Goal: Book appointment/travel/reservation

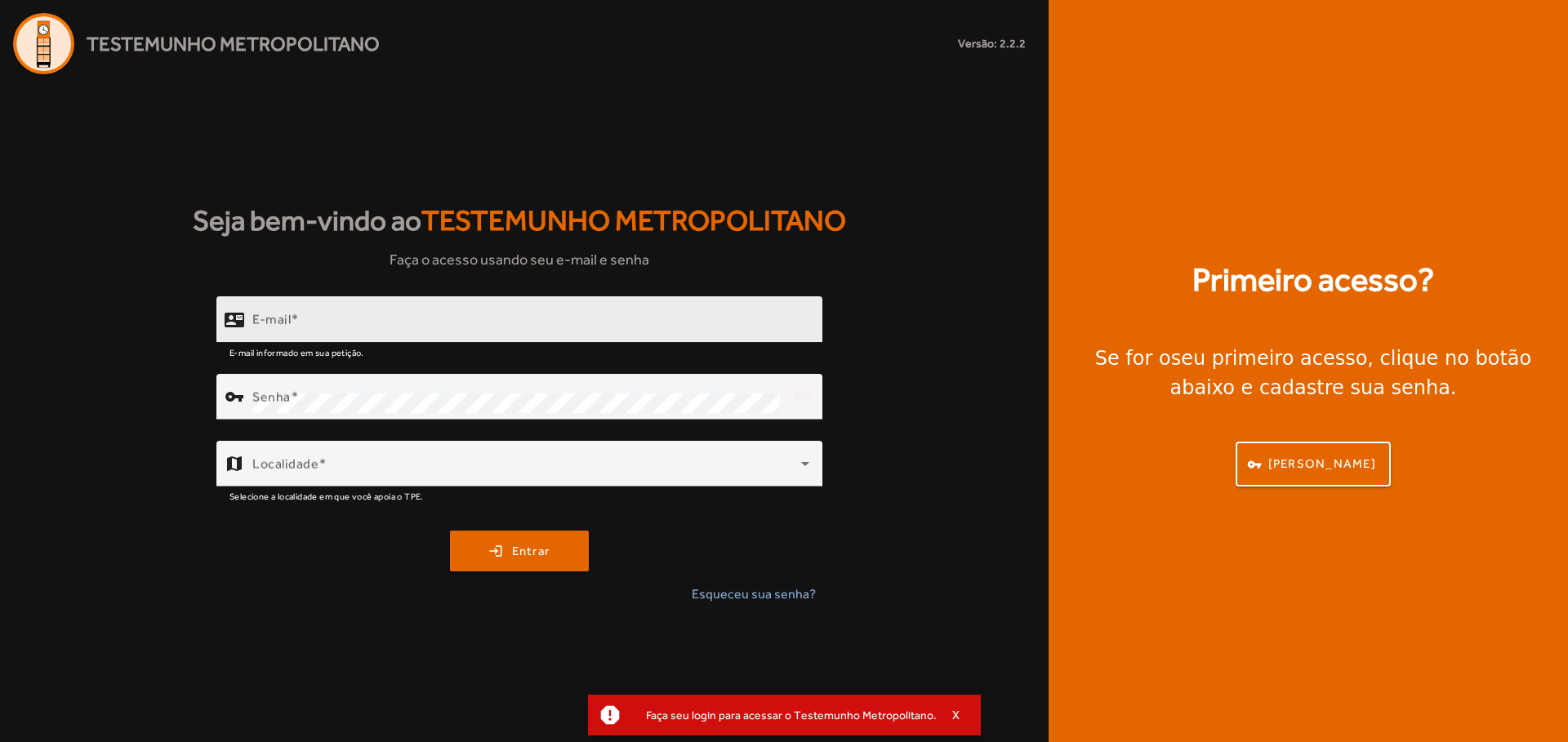
click at [626, 328] on input "E-mail" at bounding box center [530, 326] width 557 height 20
paste input "**********"
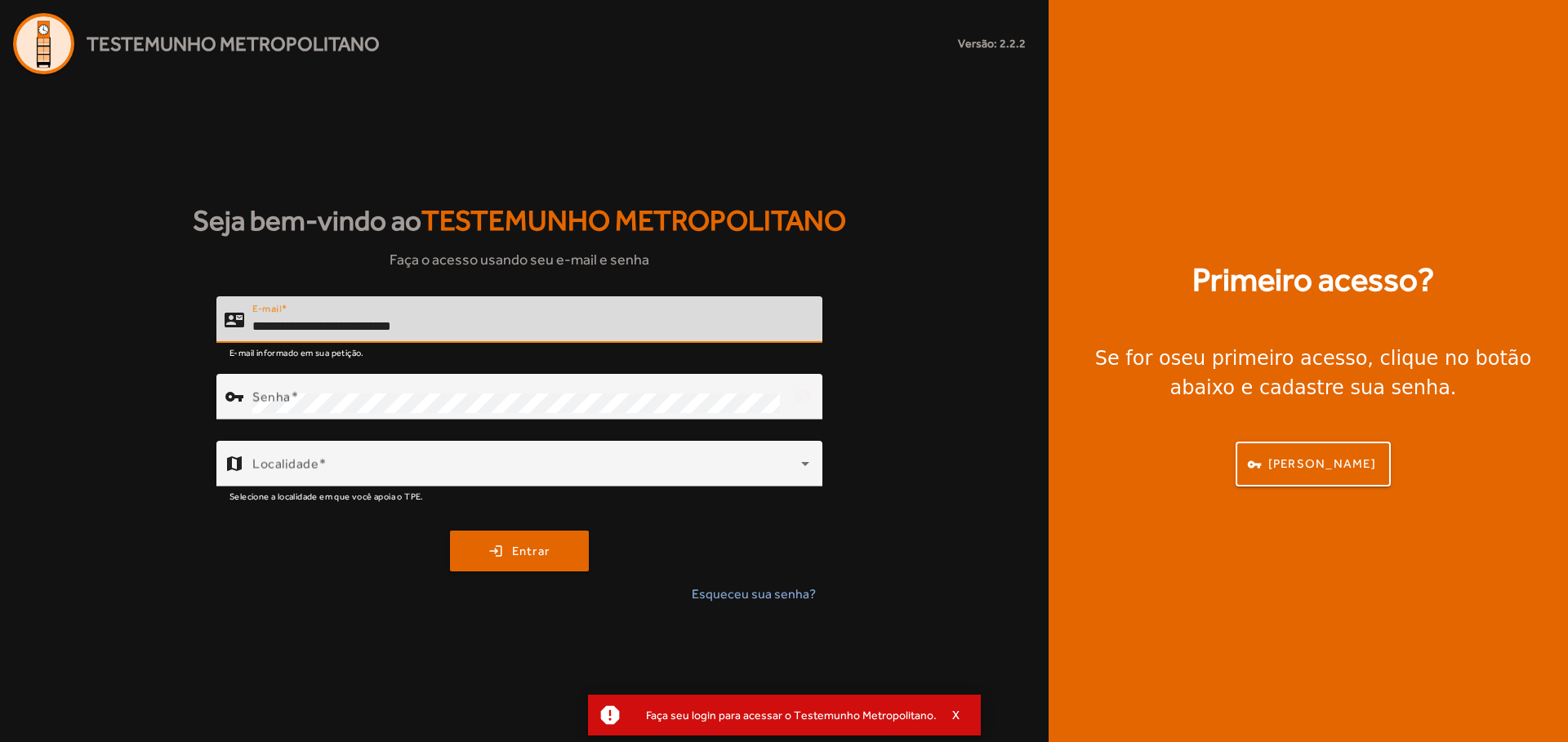
type input "**********"
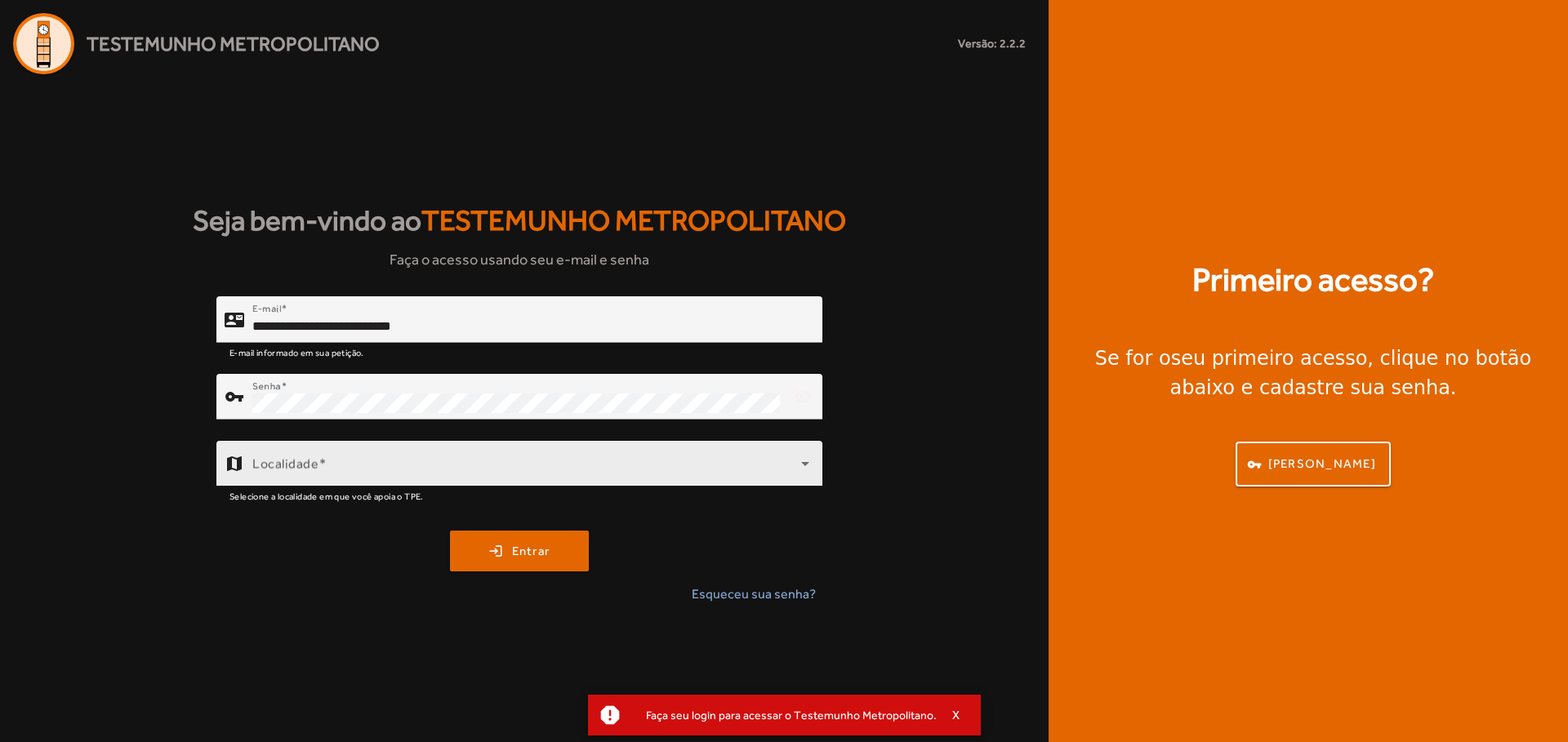
click at [548, 460] on div "Localidade" at bounding box center [530, 463] width 557 height 46
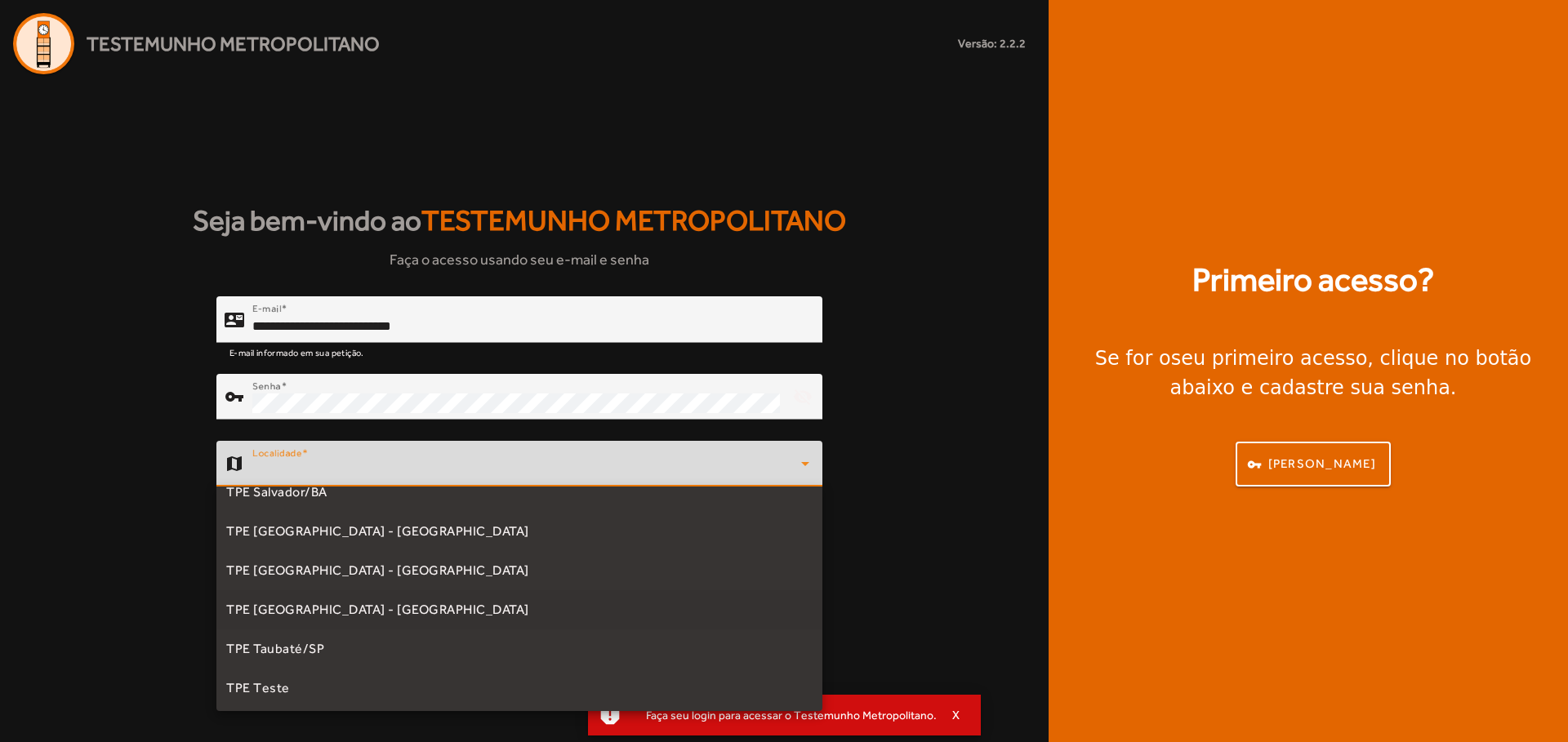
scroll to position [494, 0]
click at [429, 498] on mat-option "TPE [GEOGRAPHIC_DATA] - [GEOGRAPHIC_DATA]" at bounding box center [520, 489] width 606 height 39
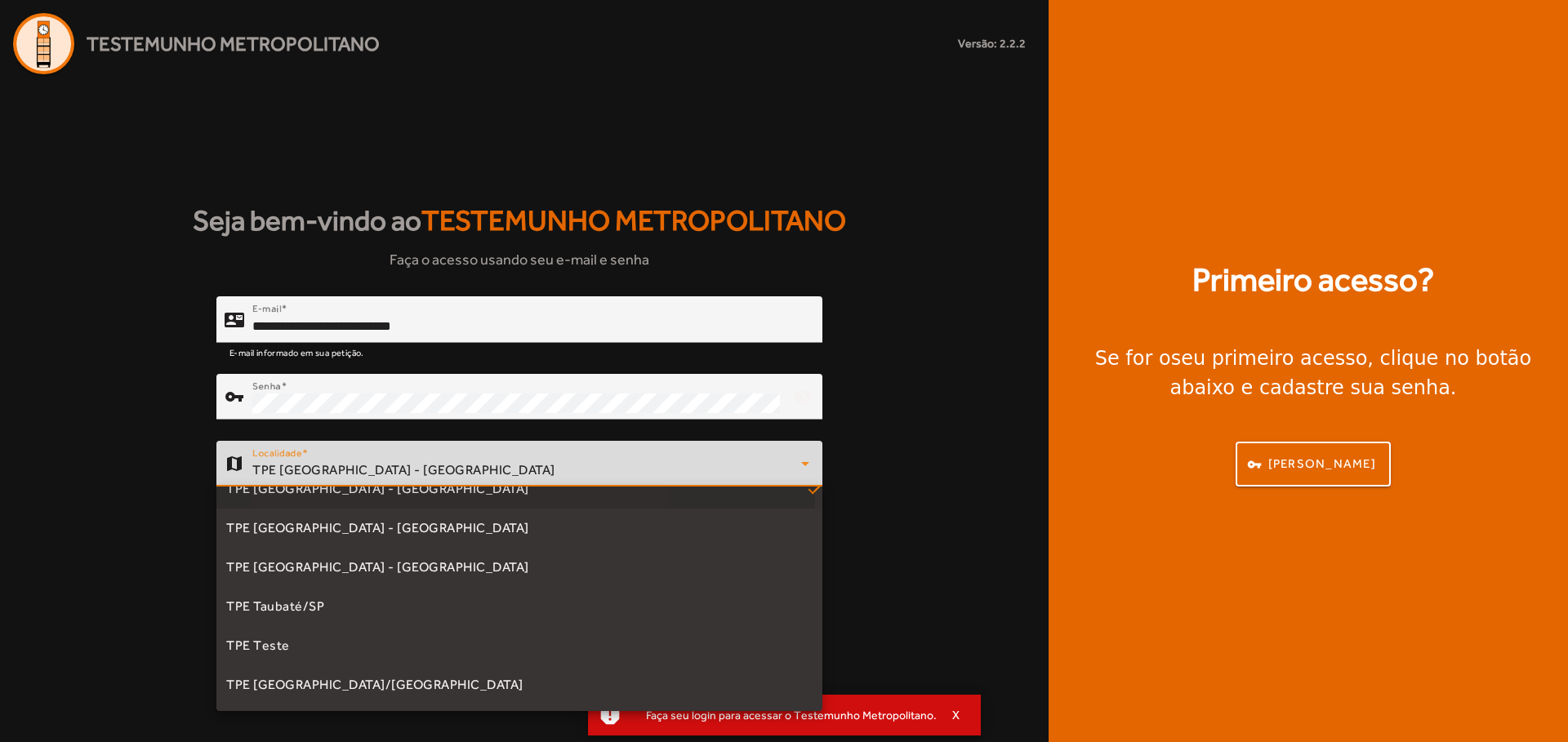
scroll to position [0, 0]
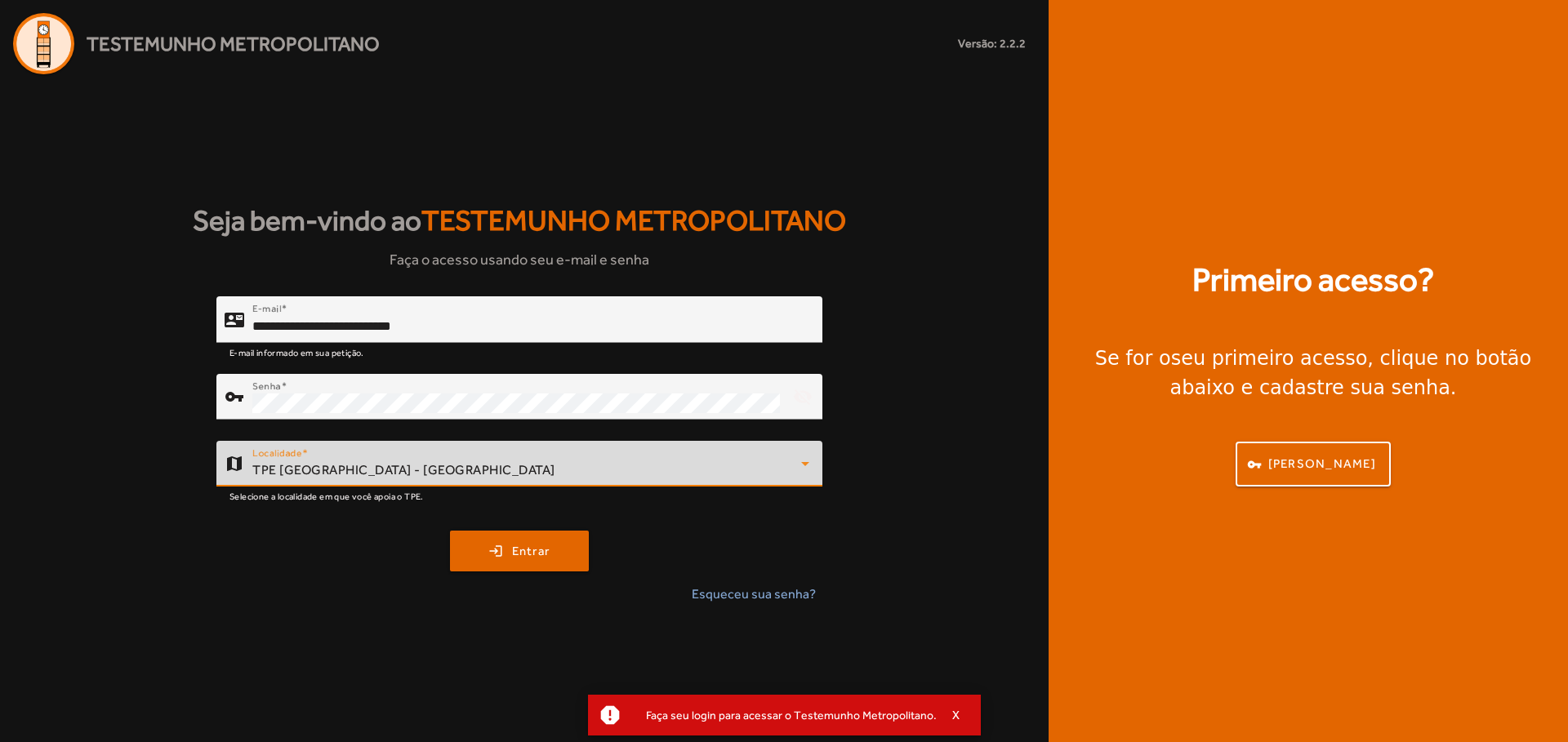
click at [577, 603] on div "Esqueceu sua senha?" at bounding box center [520, 594] width 606 height 20
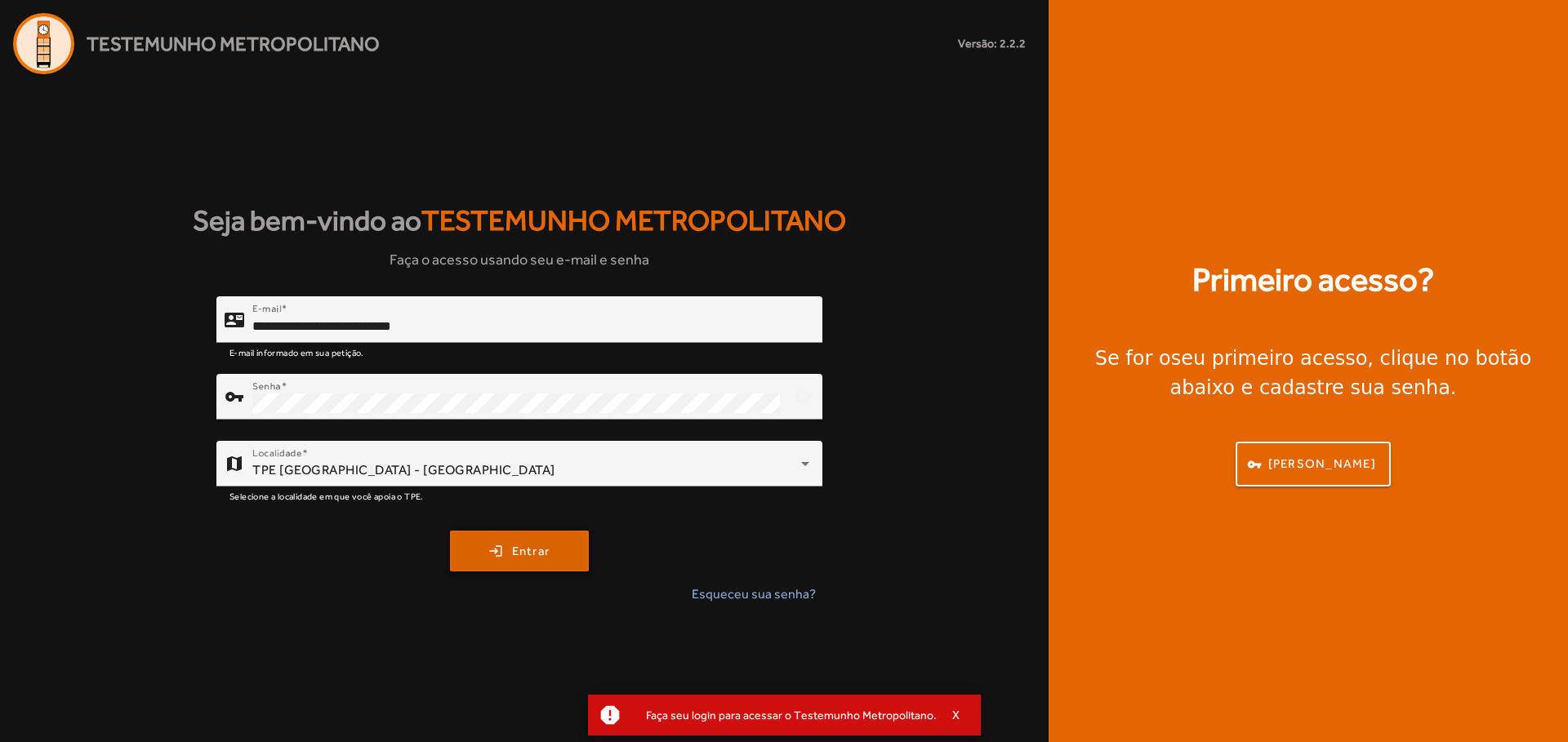
click at [569, 568] on span "submit" at bounding box center [520, 550] width 135 height 39
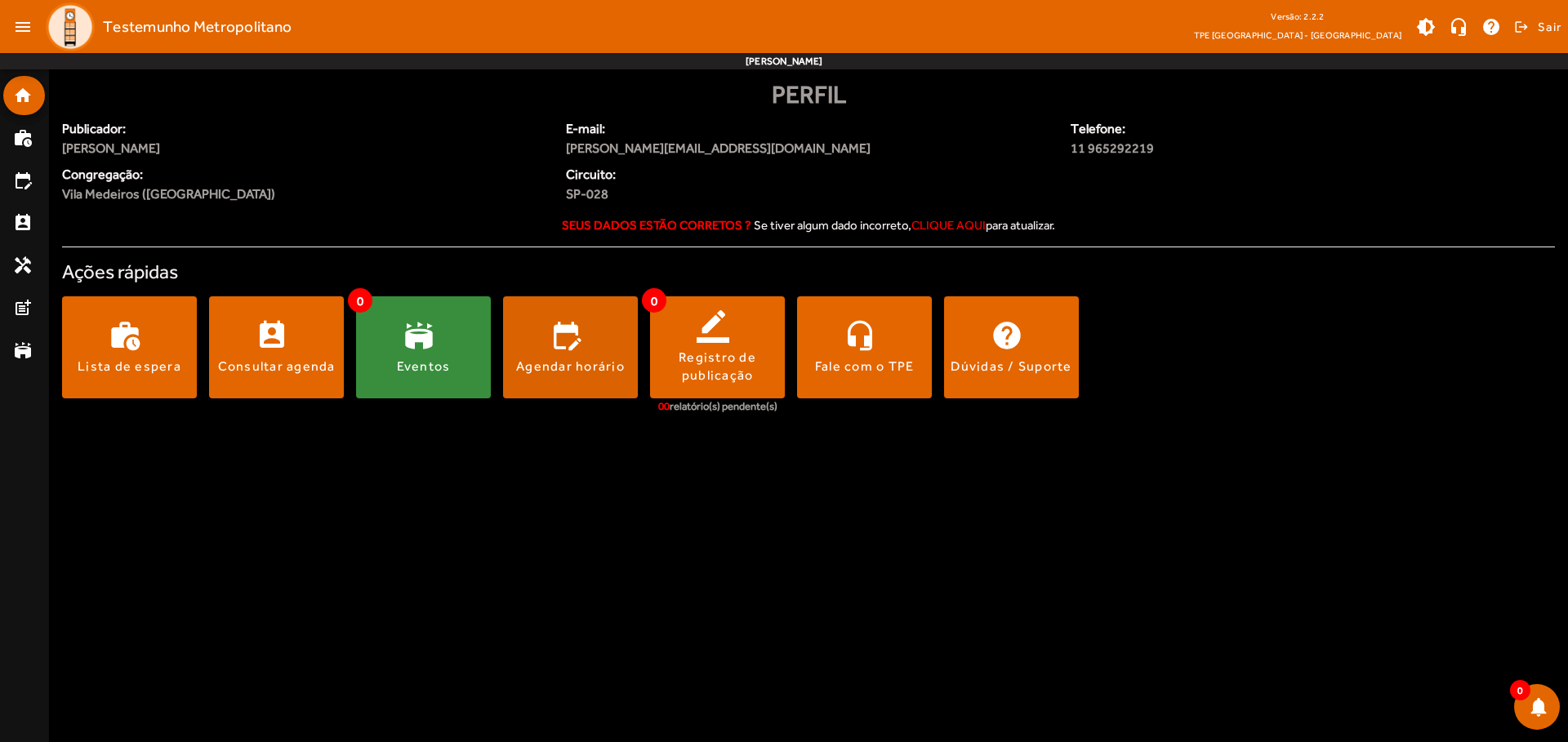
click at [570, 347] on span at bounding box center [570, 347] width 134 height 39
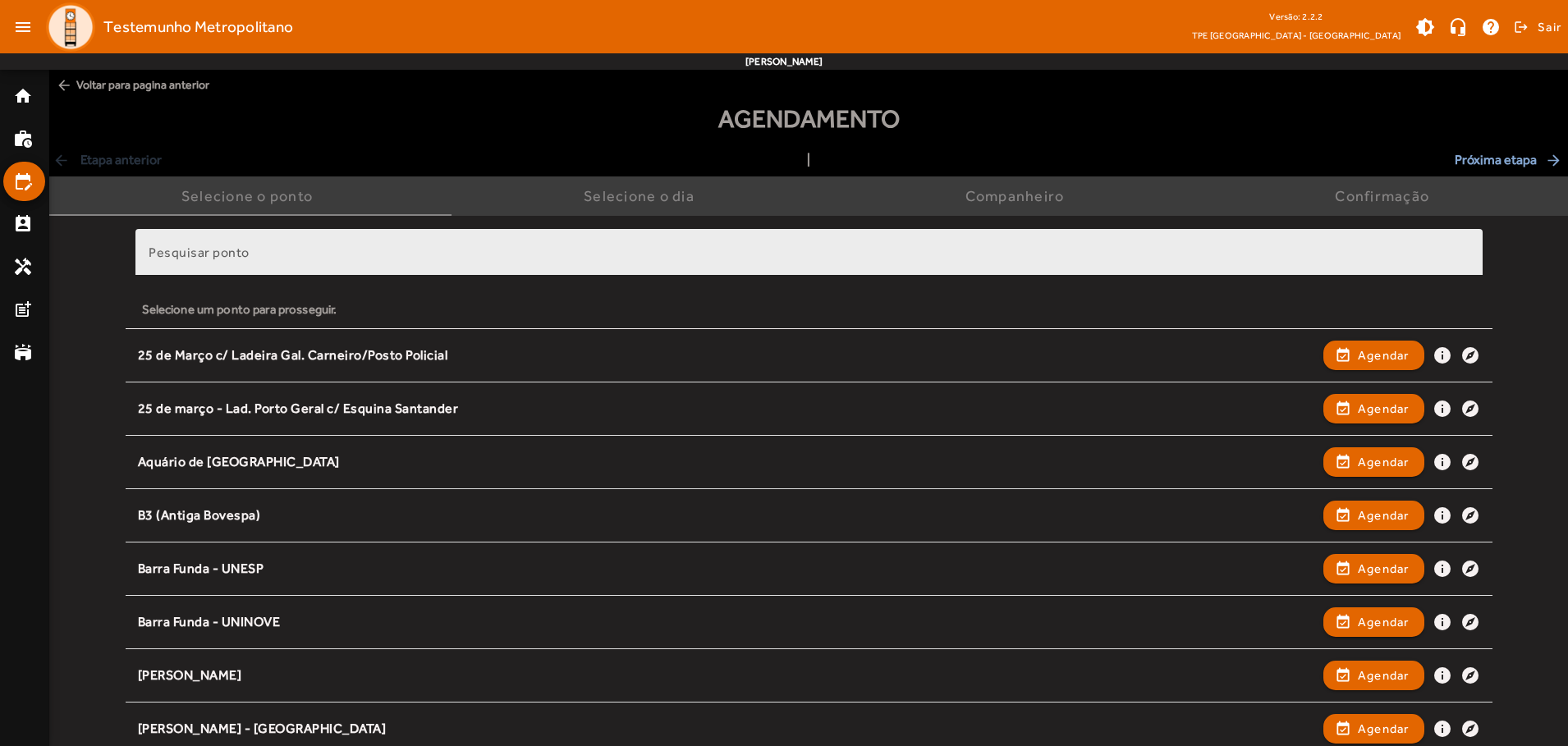
click at [809, 258] on input "Pesquisar ponto" at bounding box center [809, 259] width 1321 height 20
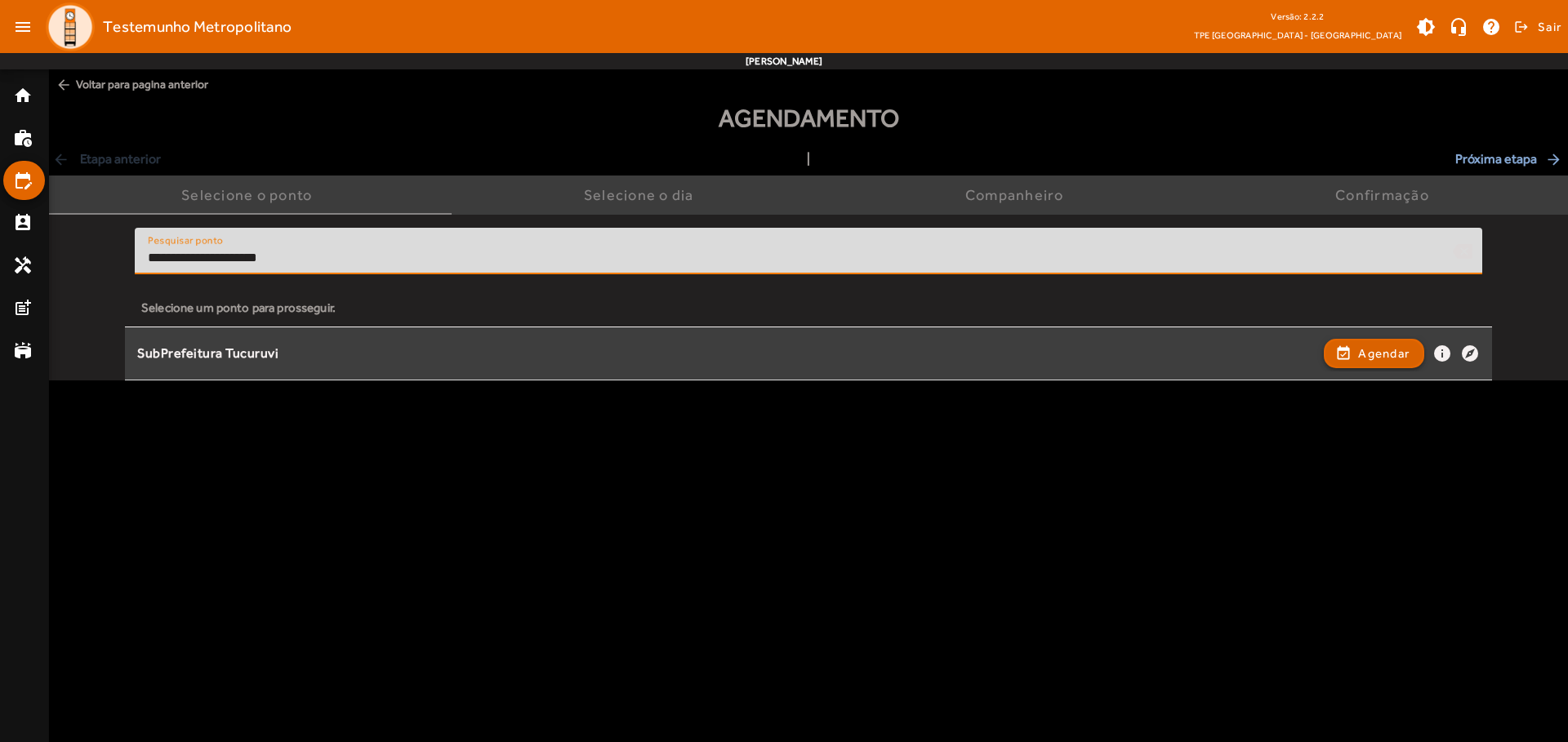
type input "**********"
click at [1374, 353] on span "Agendar" at bounding box center [1384, 353] width 51 height 20
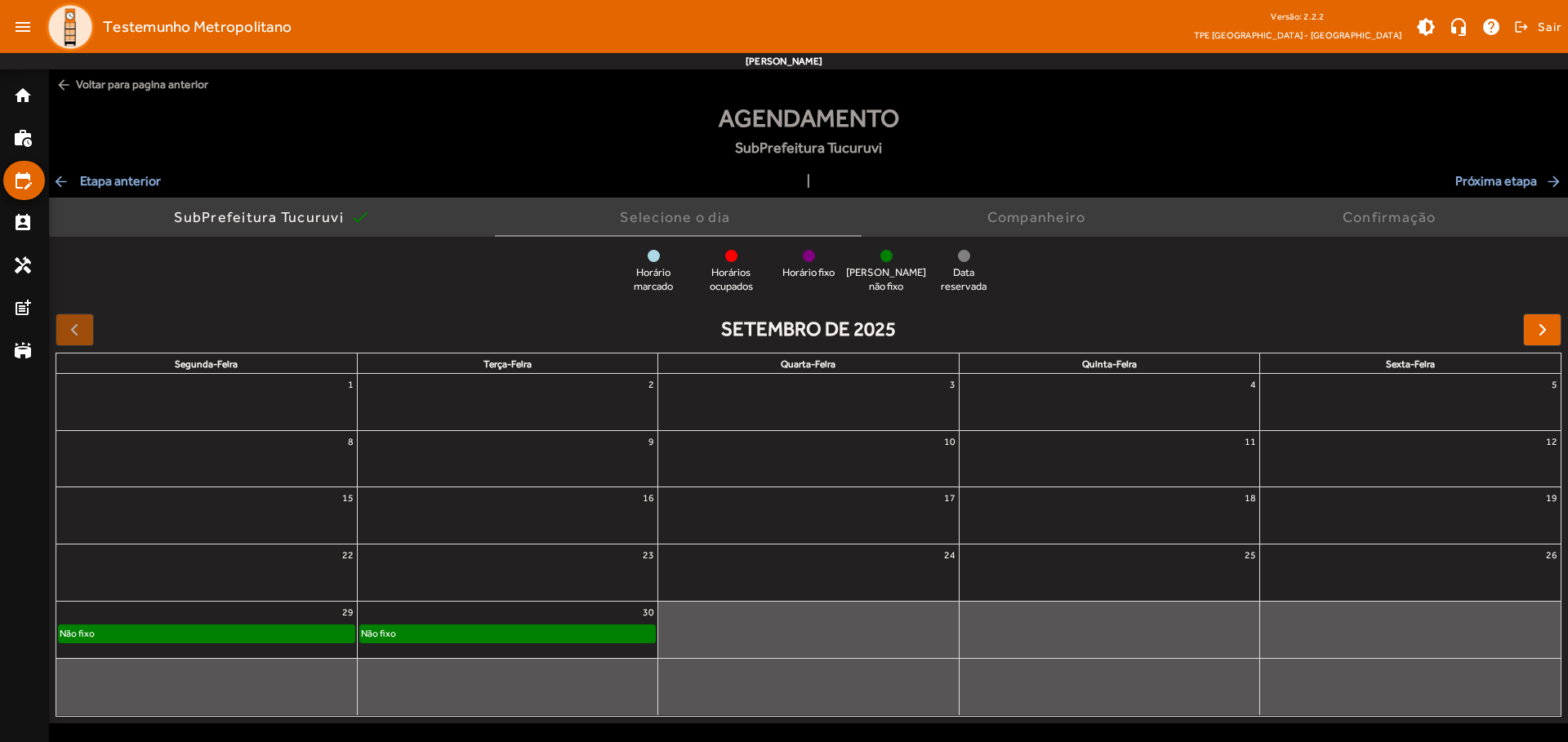
click at [507, 629] on div "Não fixo" at bounding box center [507, 634] width 295 height 16
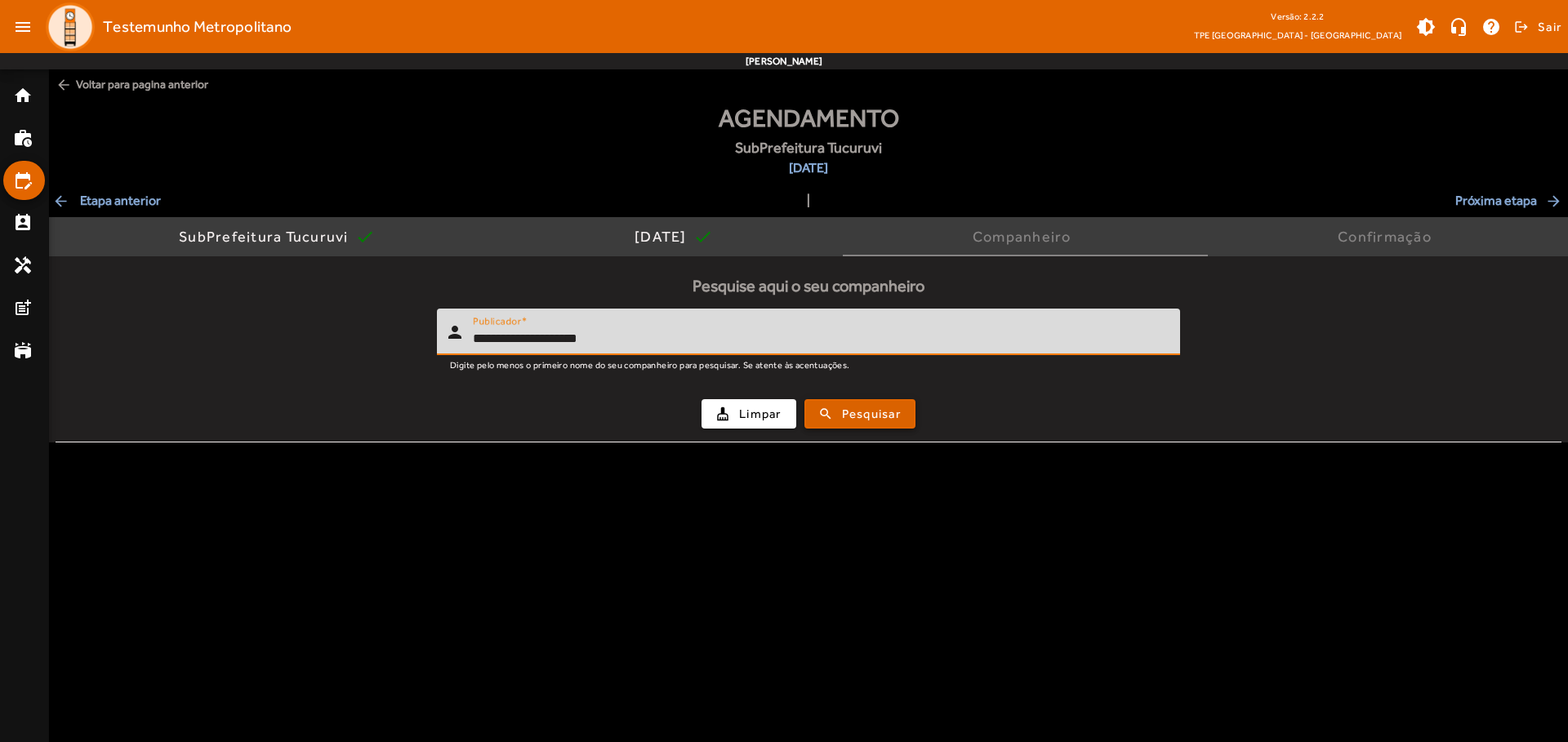
type input "**********"
click at [860, 413] on span "Pesquisar" at bounding box center [871, 414] width 59 height 19
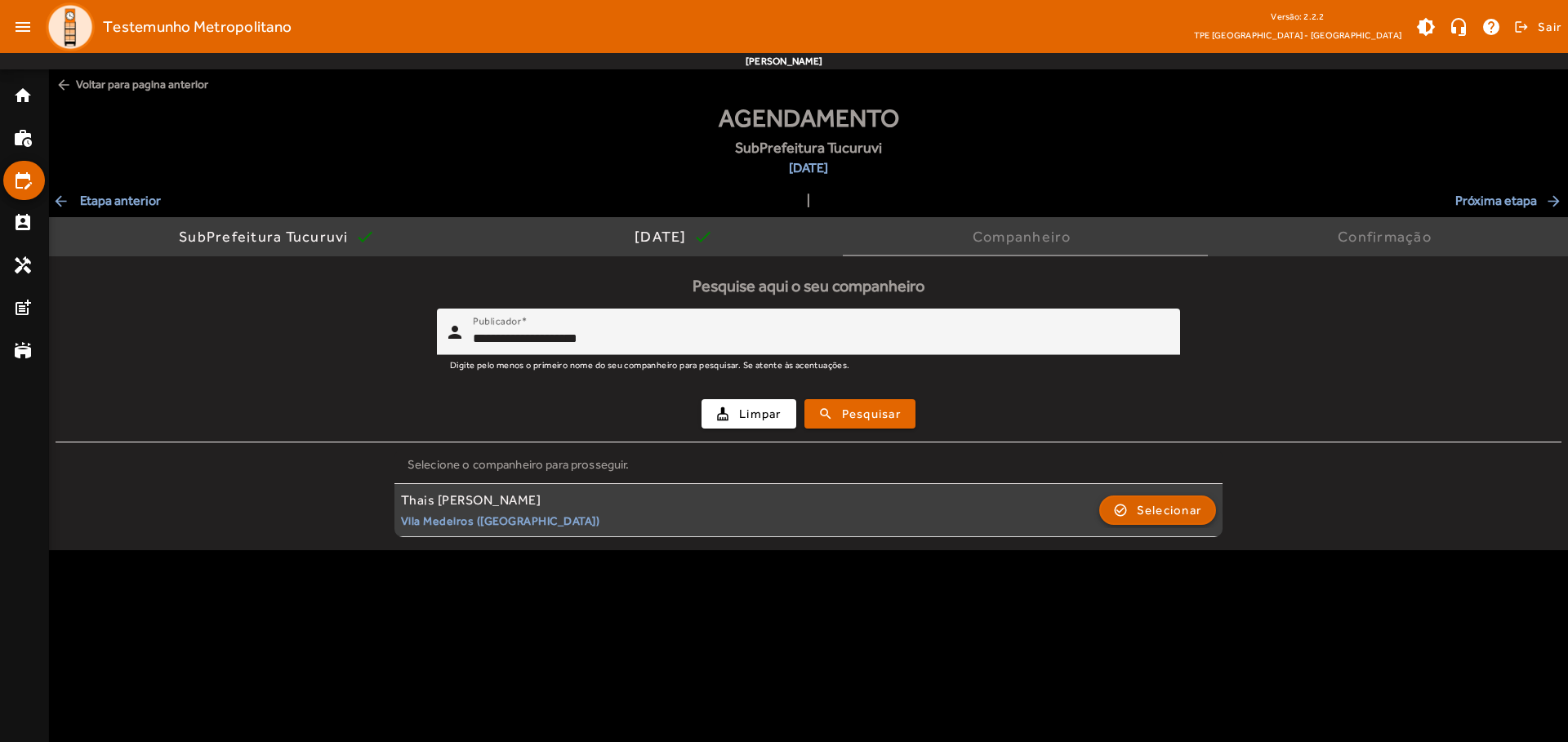
click at [1157, 508] on span "Selecionar" at bounding box center [1169, 510] width 65 height 20
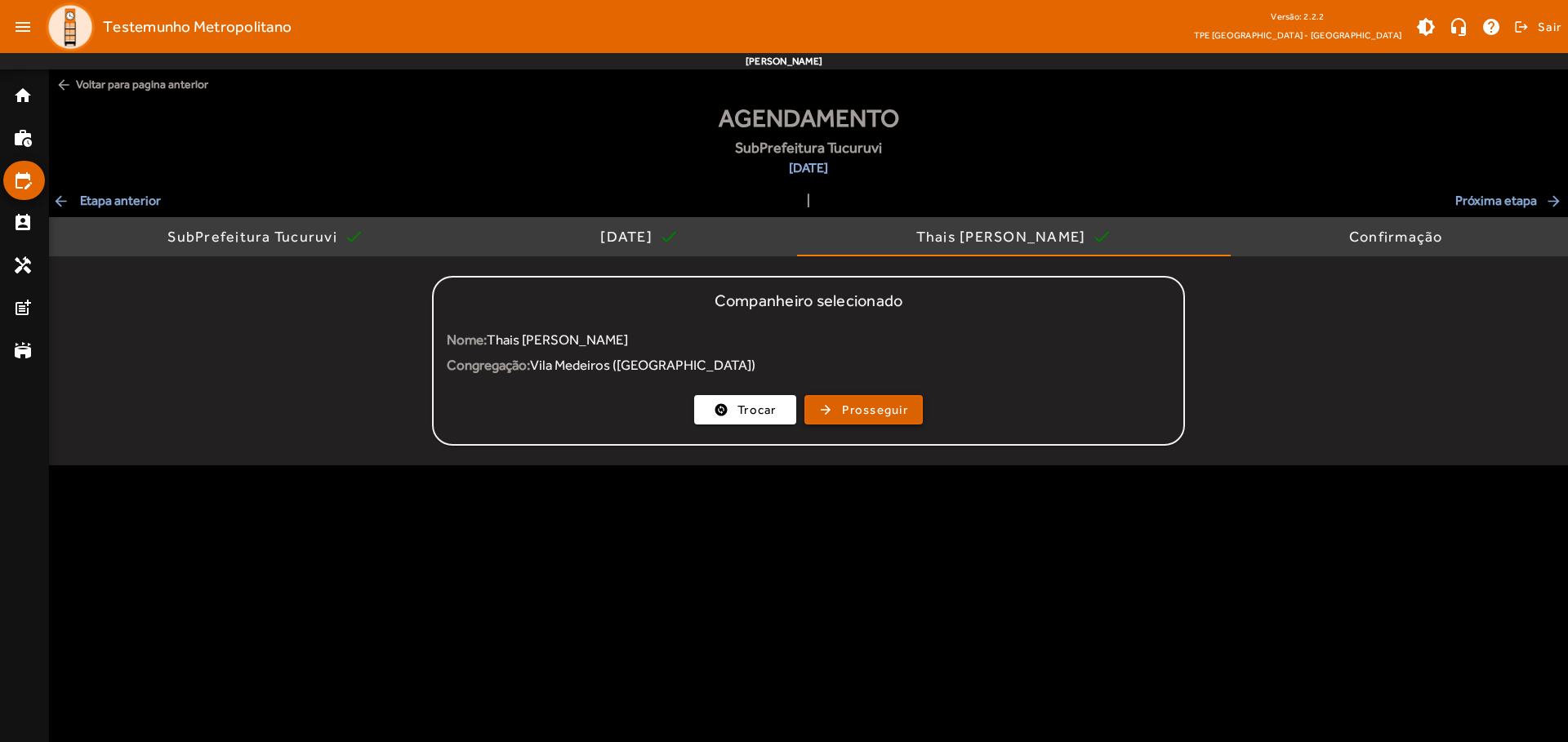
click at [863, 410] on span "Prosseguir" at bounding box center [874, 410] width 66 height 19
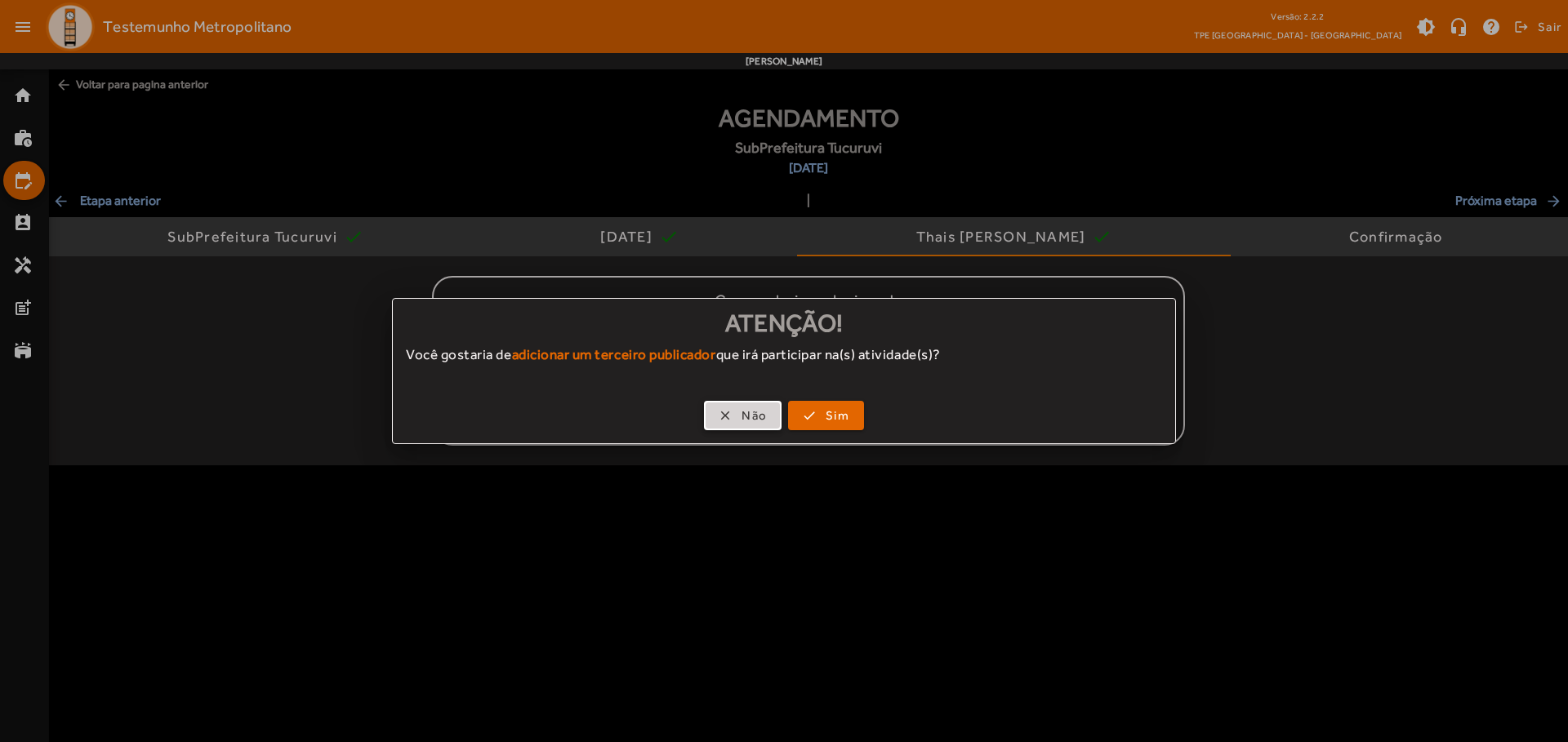
click at [742, 416] on span "Não" at bounding box center [754, 416] width 25 height 19
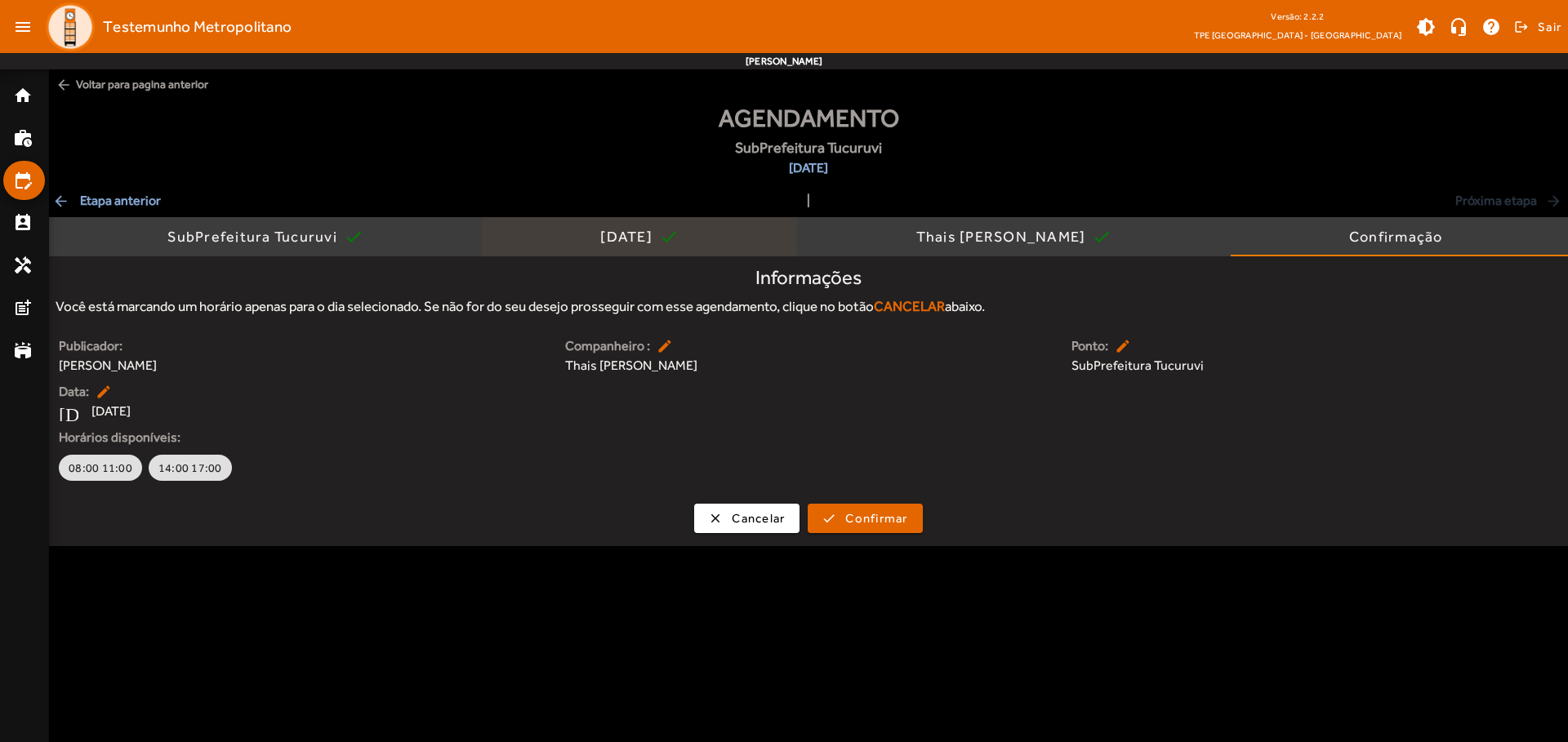
click at [626, 237] on div "[DATE]" at bounding box center [629, 237] width 59 height 16
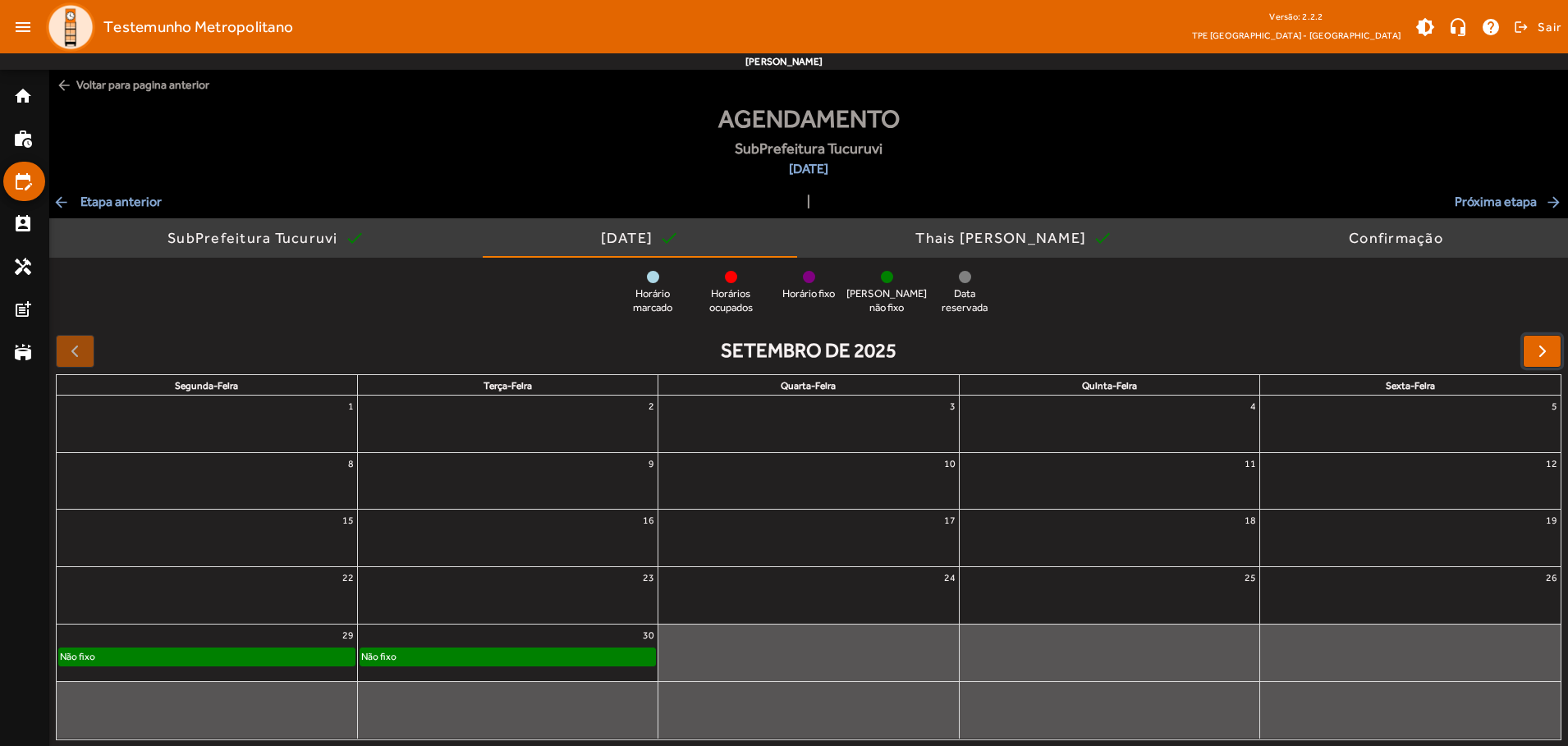
click at [1542, 351] on span "button" at bounding box center [1543, 352] width 20 height 20
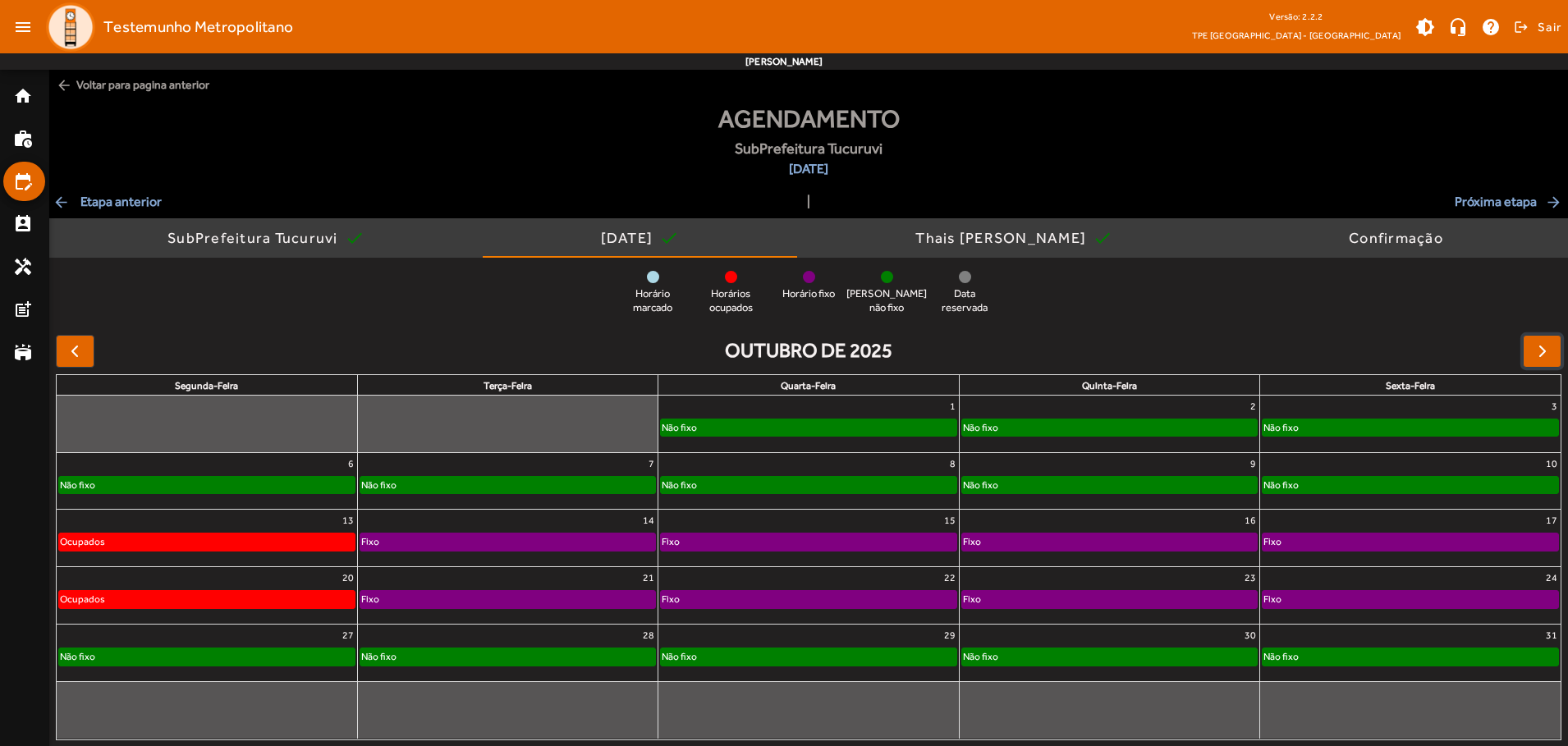
click at [808, 423] on div "Não fixo" at bounding box center [808, 428] width 295 height 16
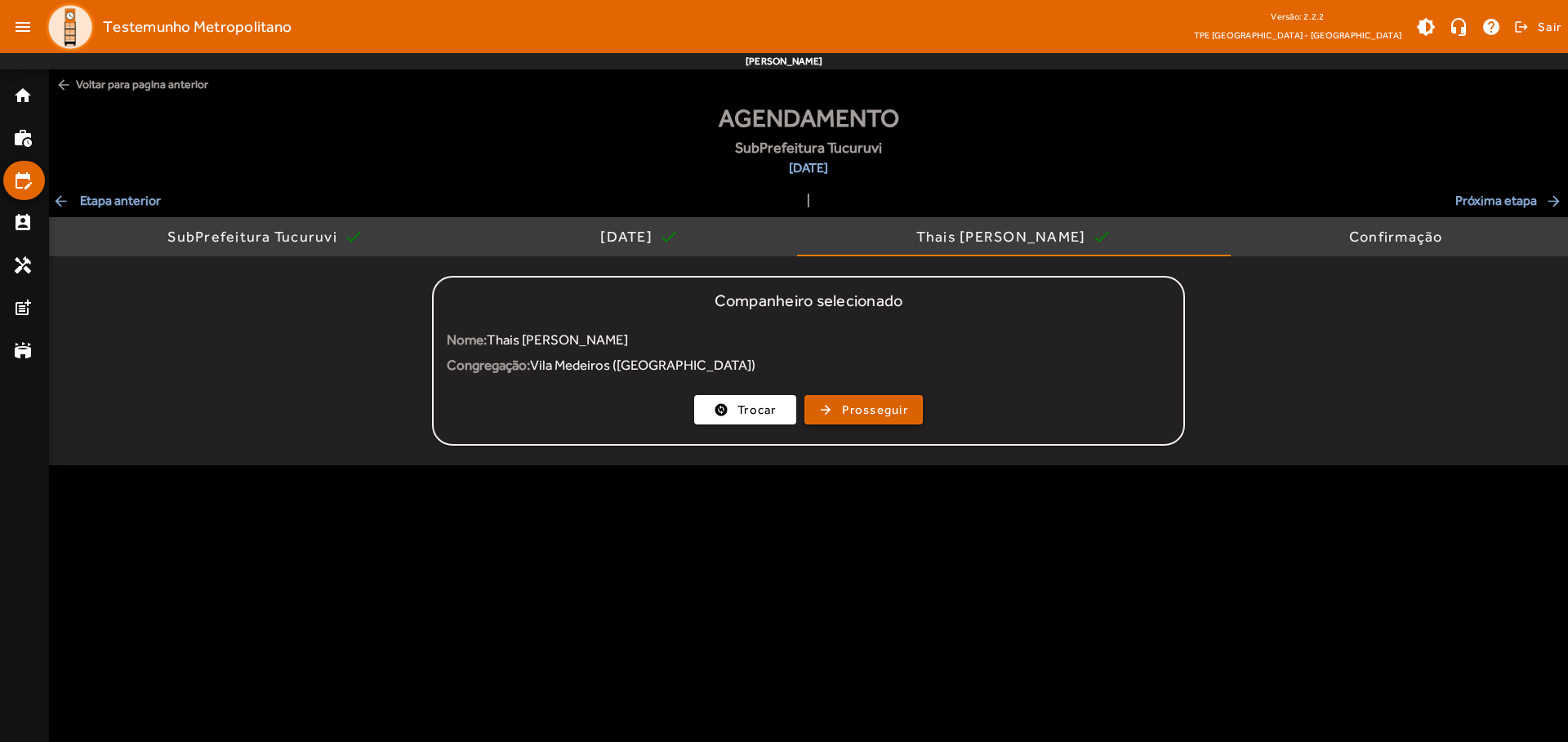
click at [863, 410] on span "Prosseguir" at bounding box center [874, 410] width 66 height 19
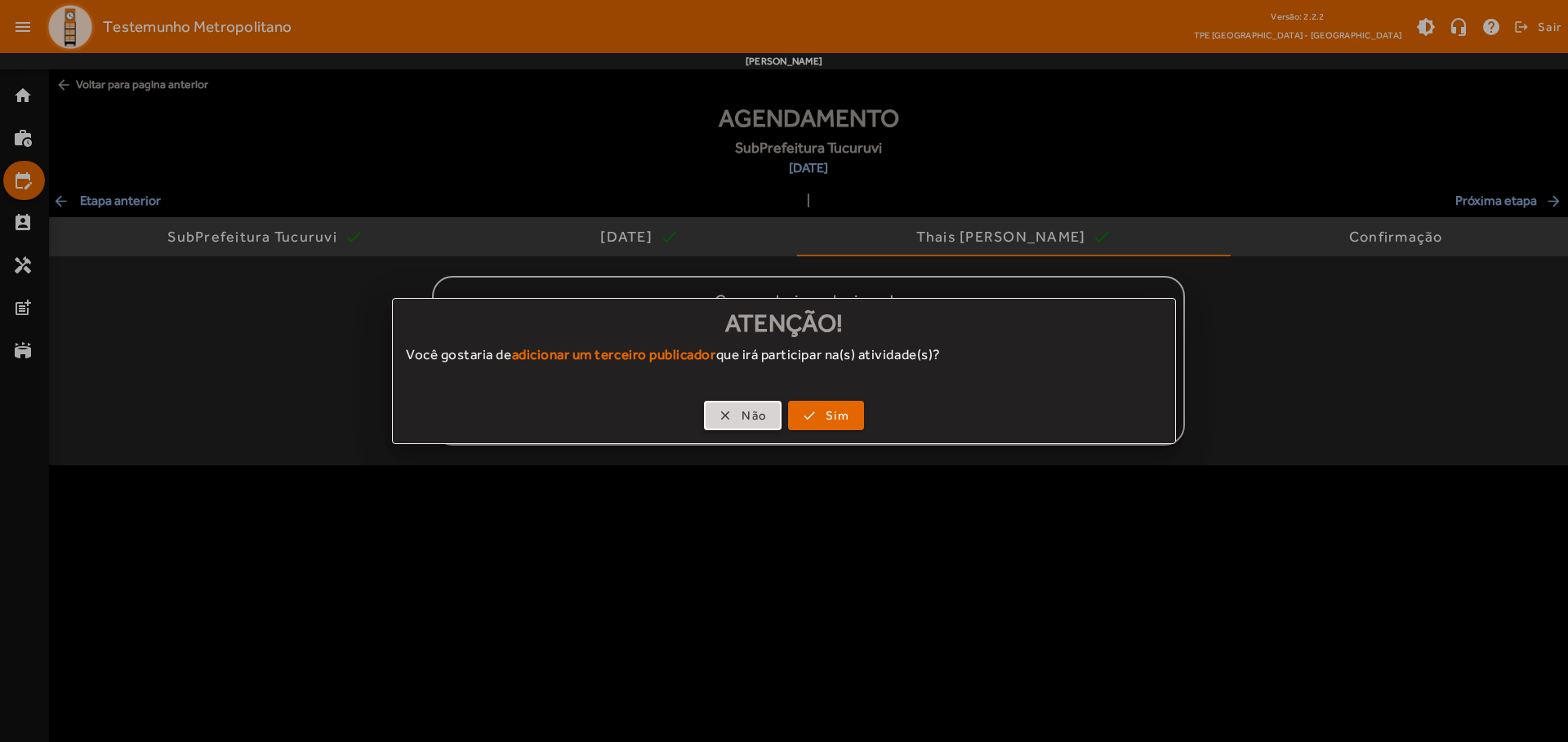
click at [742, 416] on span "Não" at bounding box center [754, 416] width 25 height 19
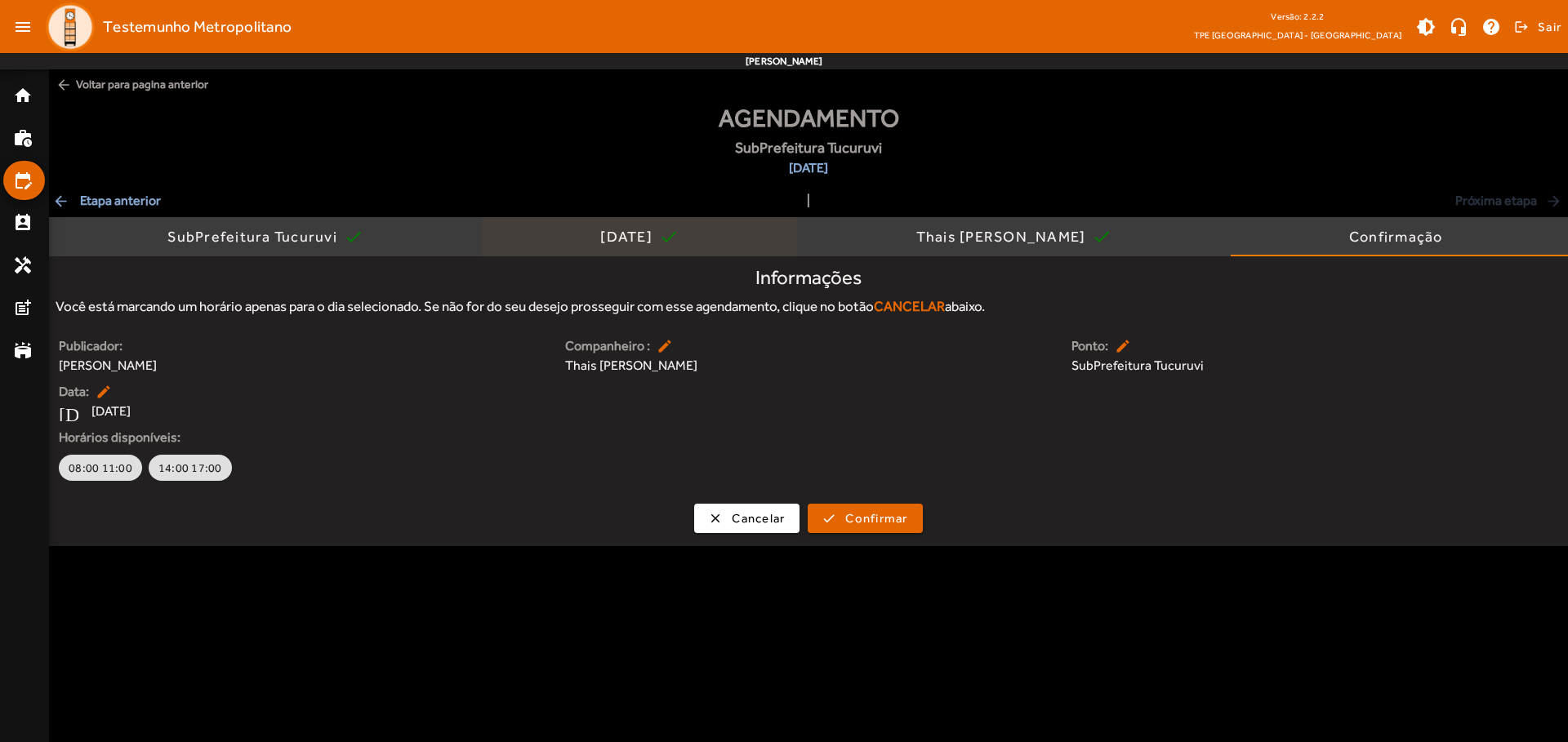
click at [626, 237] on div "[DATE]" at bounding box center [629, 237] width 59 height 16
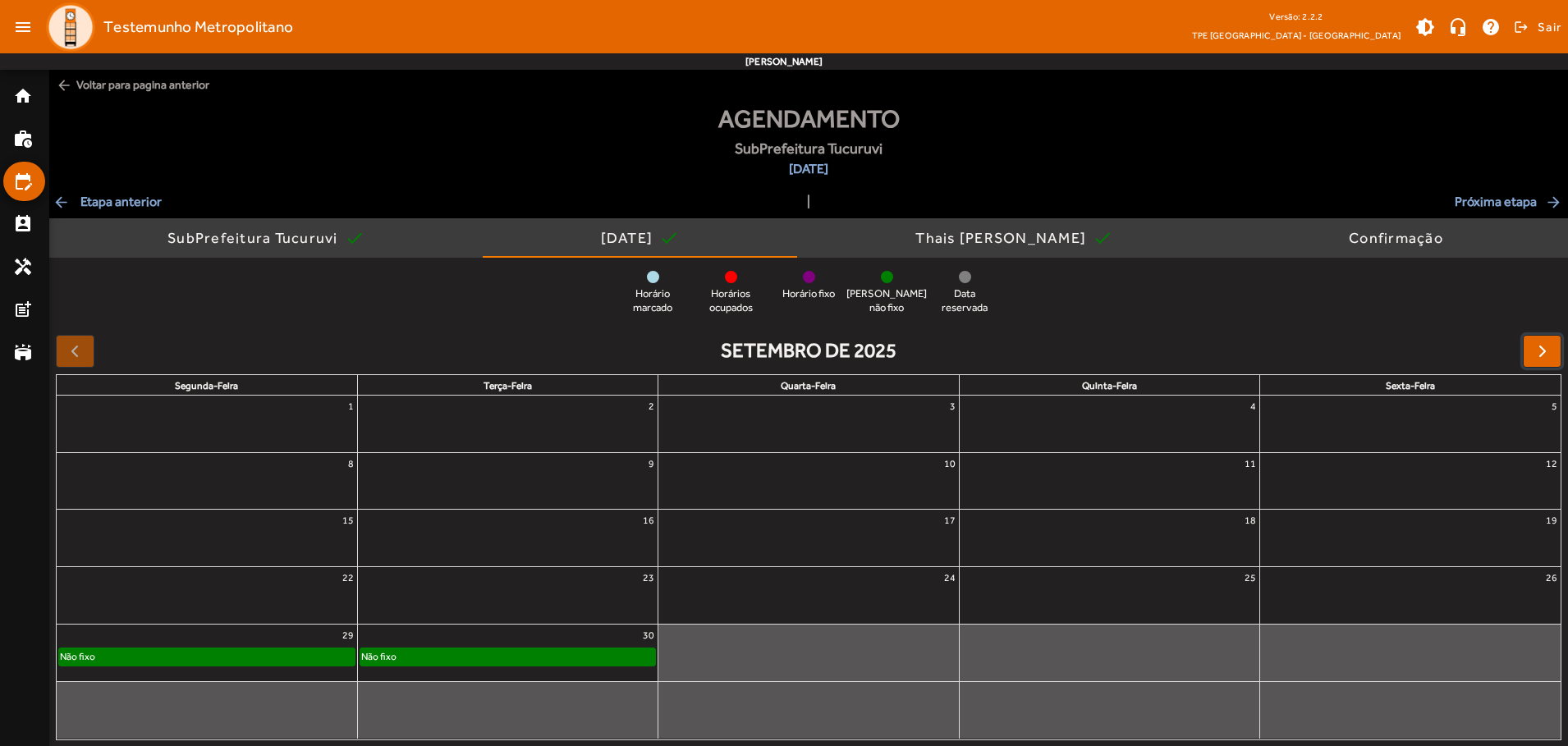
click at [1542, 351] on span "button" at bounding box center [1543, 352] width 20 height 20
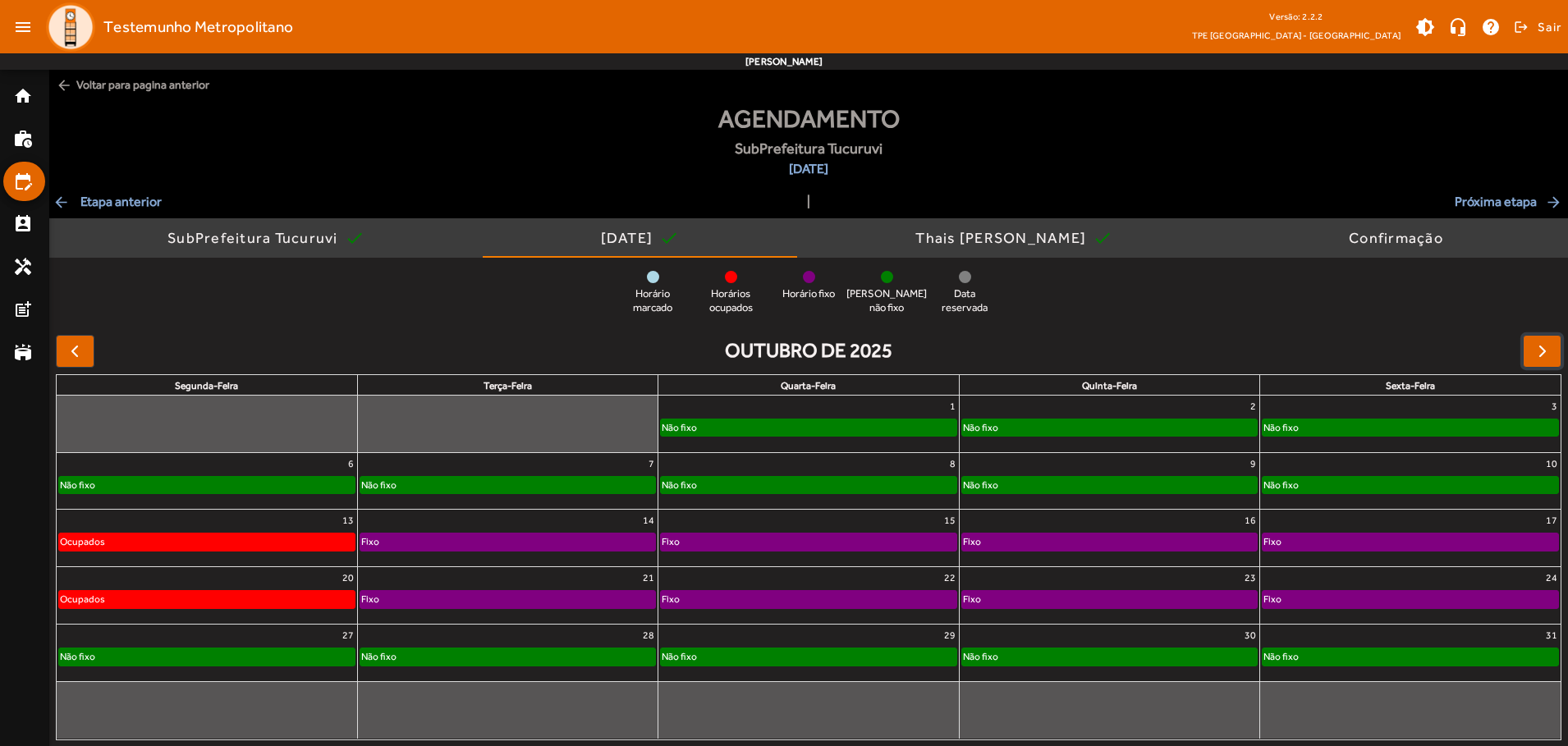
click at [1109, 423] on div "Não fixo" at bounding box center [1109, 428] width 295 height 16
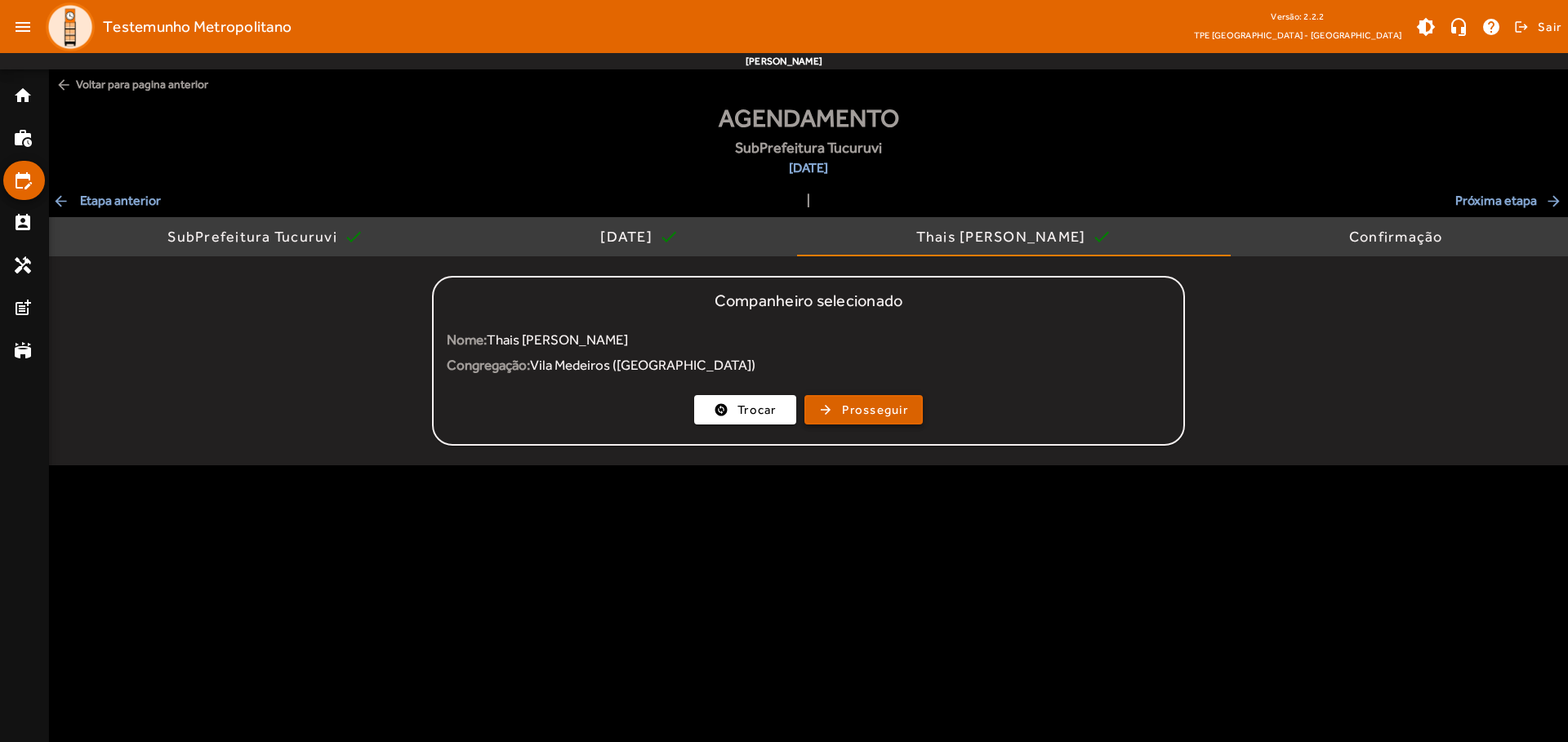
click at [863, 410] on span "Prosseguir" at bounding box center [874, 410] width 66 height 19
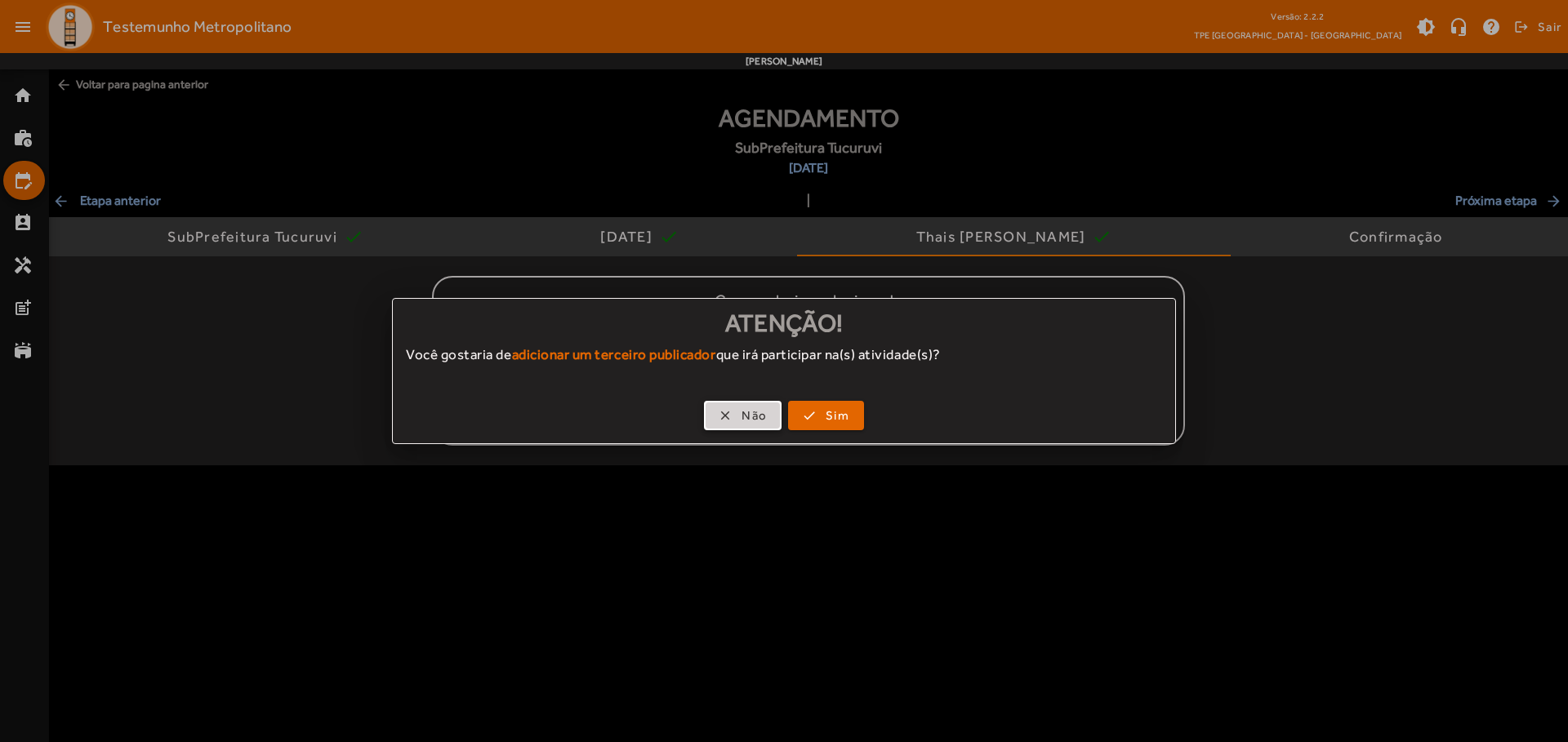
click at [742, 416] on span "Não" at bounding box center [754, 416] width 25 height 19
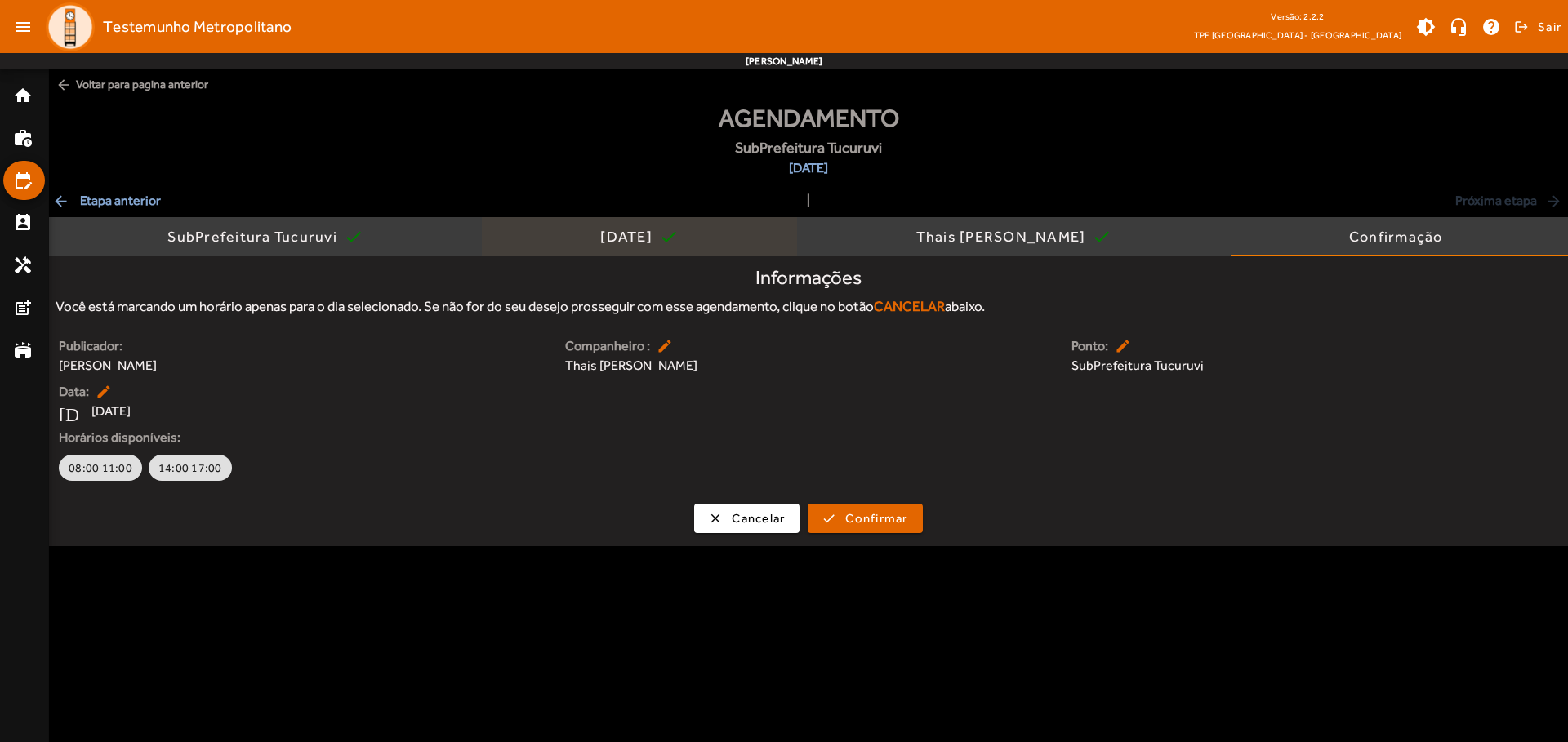
click at [626, 237] on div "[DATE]" at bounding box center [629, 237] width 59 height 16
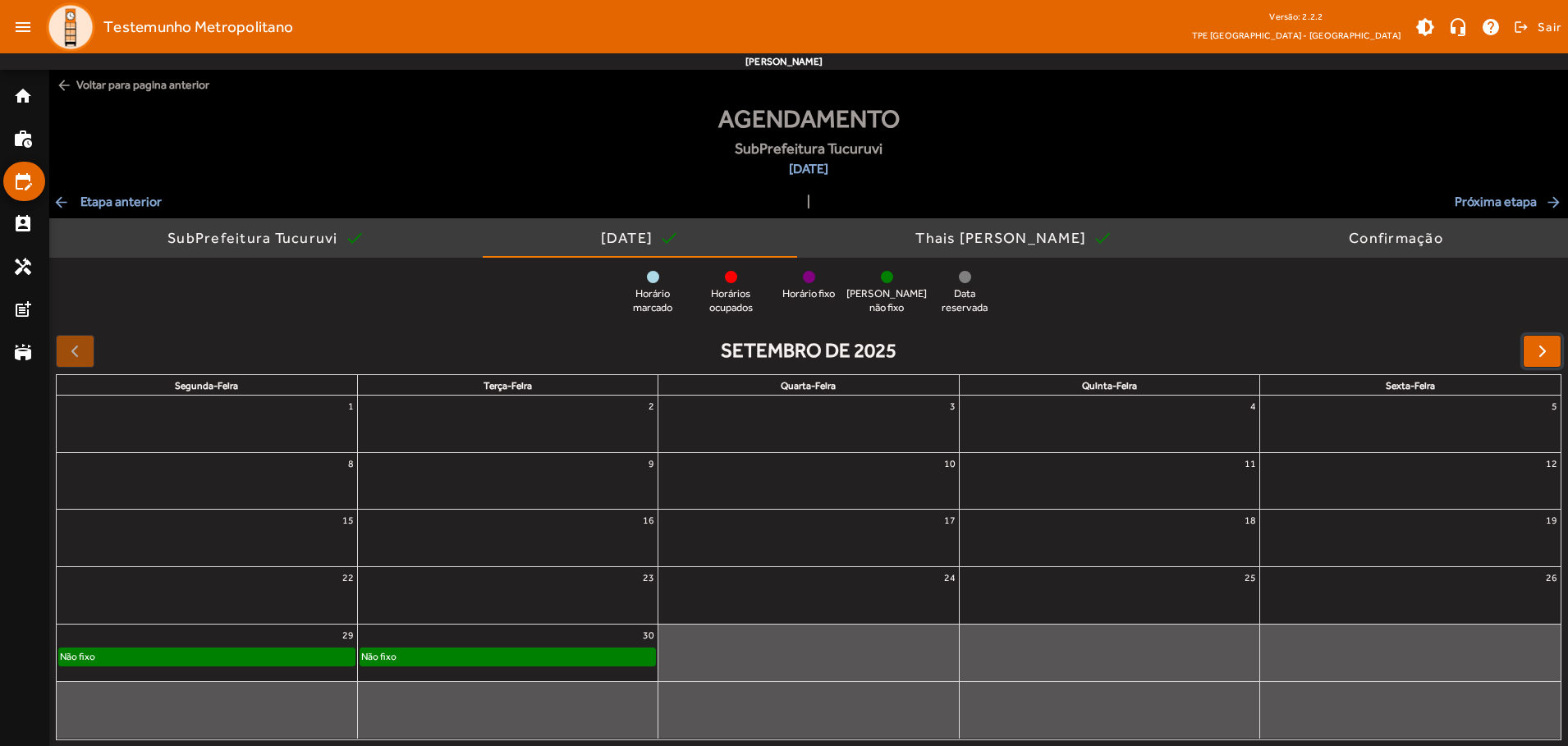
click at [1542, 351] on span "button" at bounding box center [1543, 352] width 20 height 20
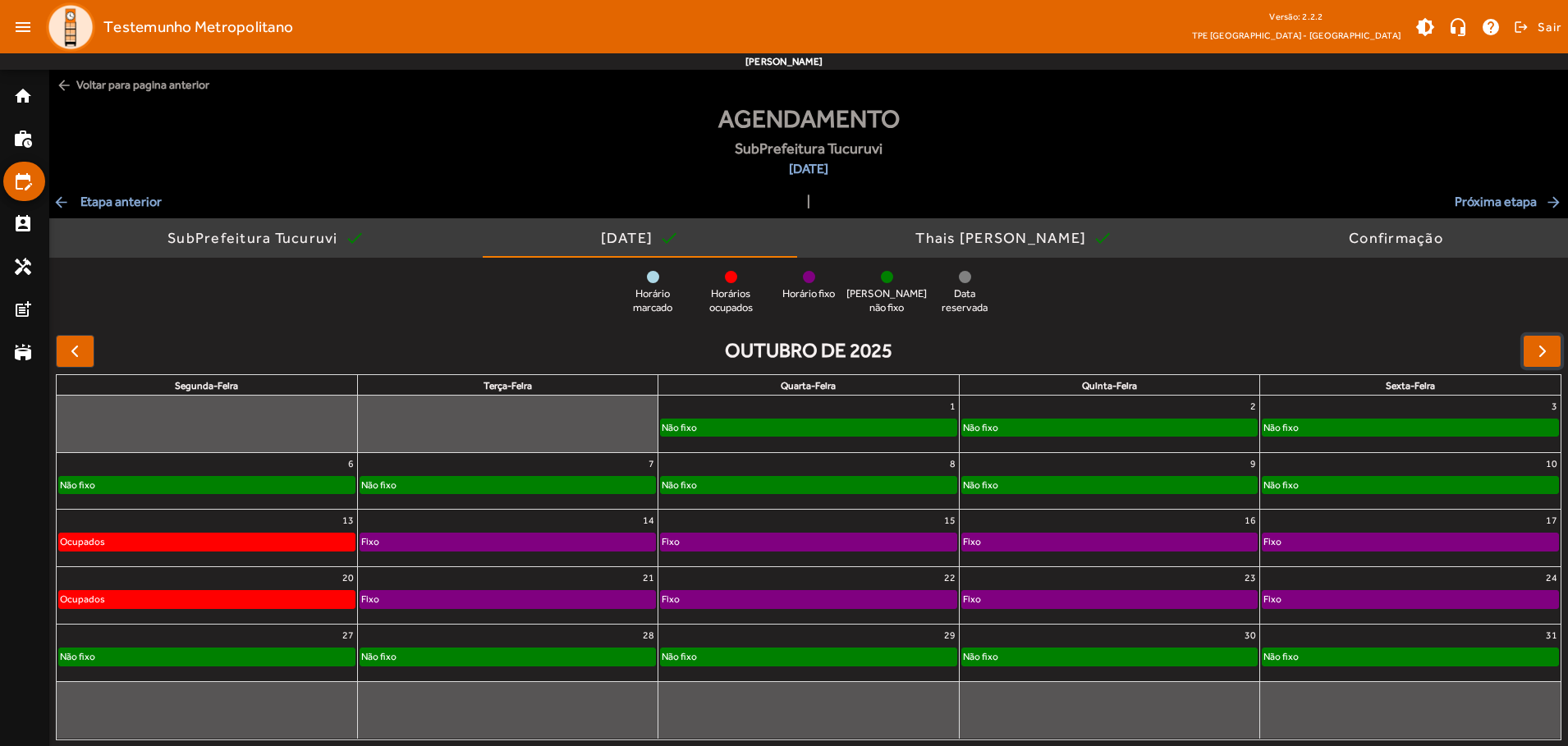
click at [1410, 423] on div "Não fixo" at bounding box center [1411, 428] width 296 height 16
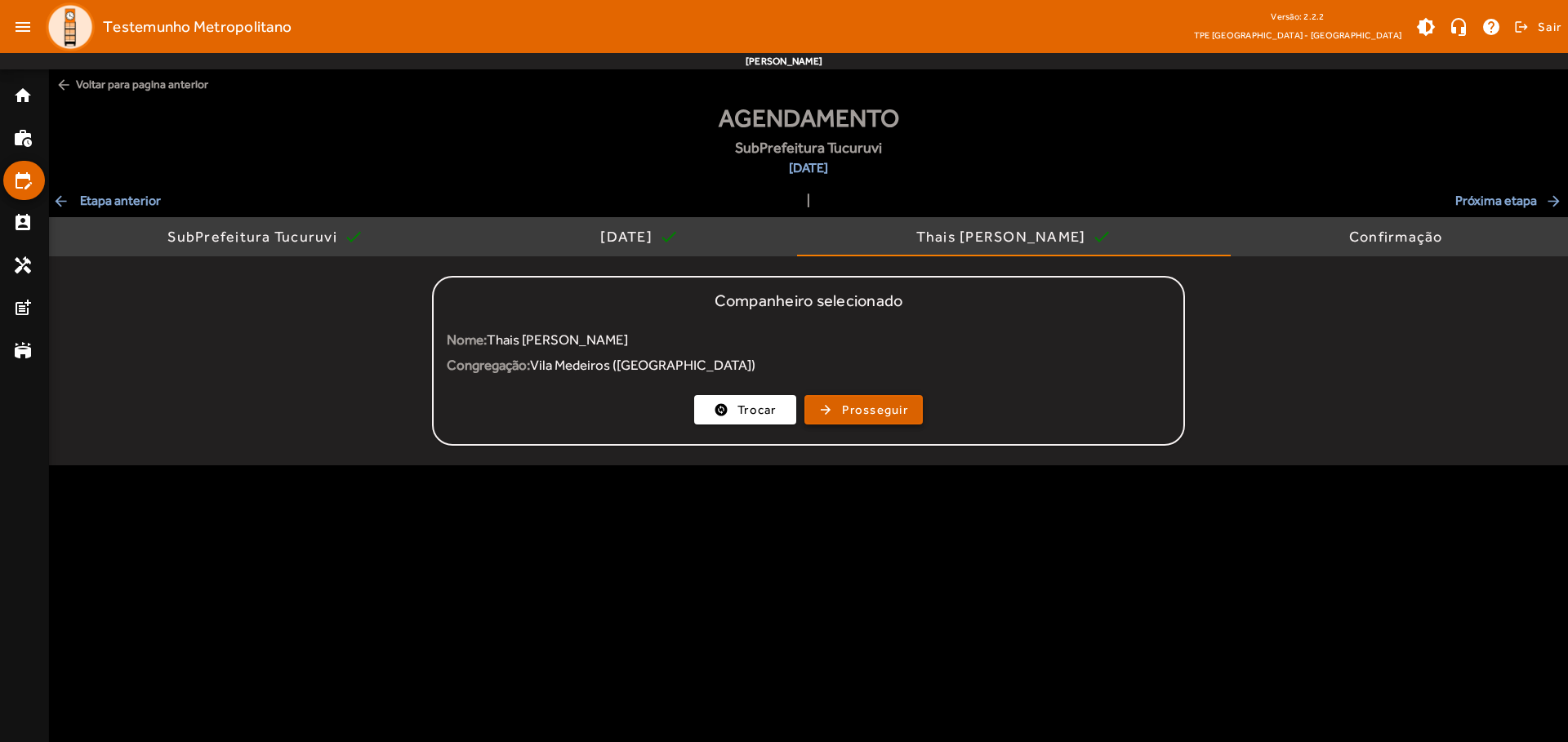
click at [863, 410] on span "Prosseguir" at bounding box center [874, 410] width 66 height 19
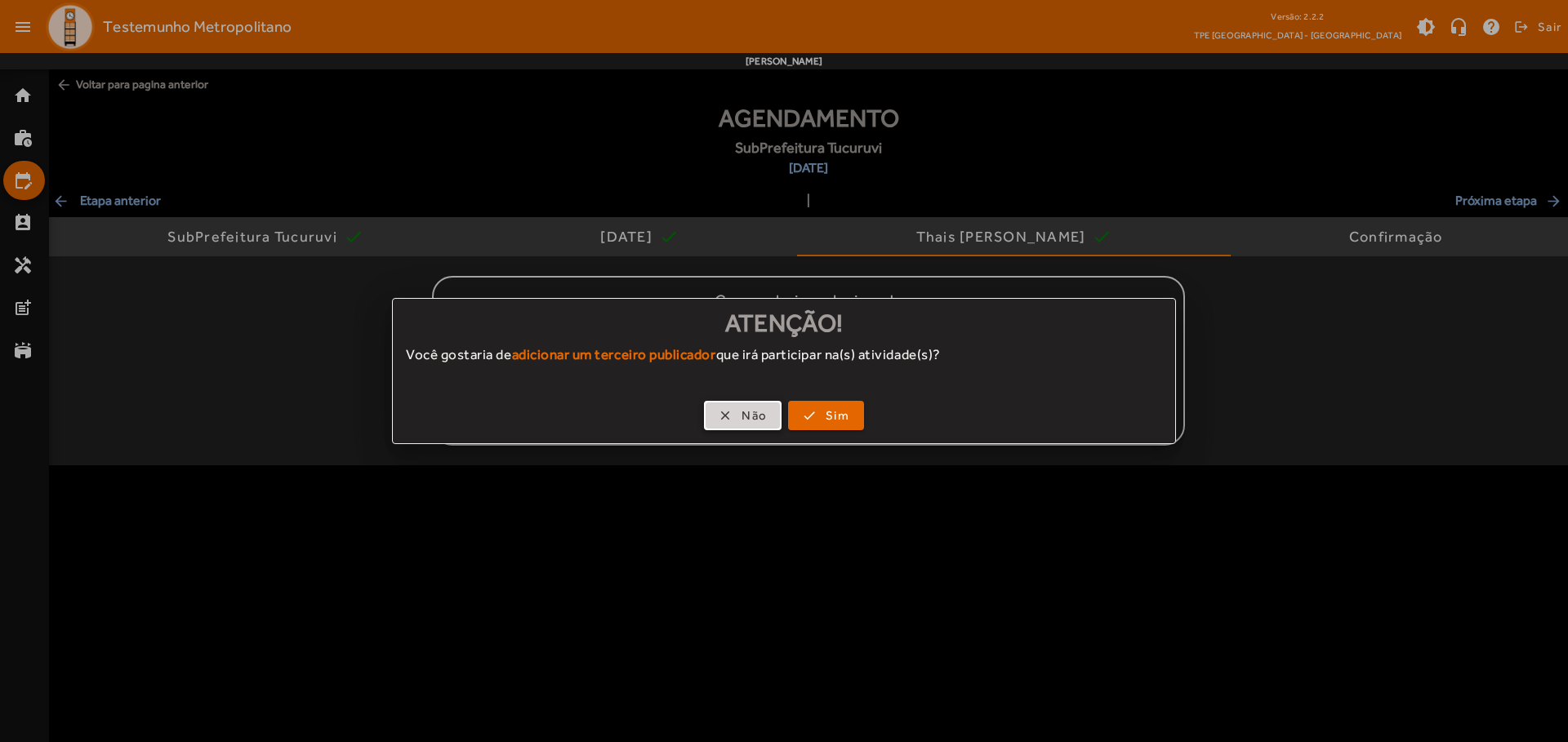
click at [742, 416] on span "Não" at bounding box center [754, 416] width 25 height 19
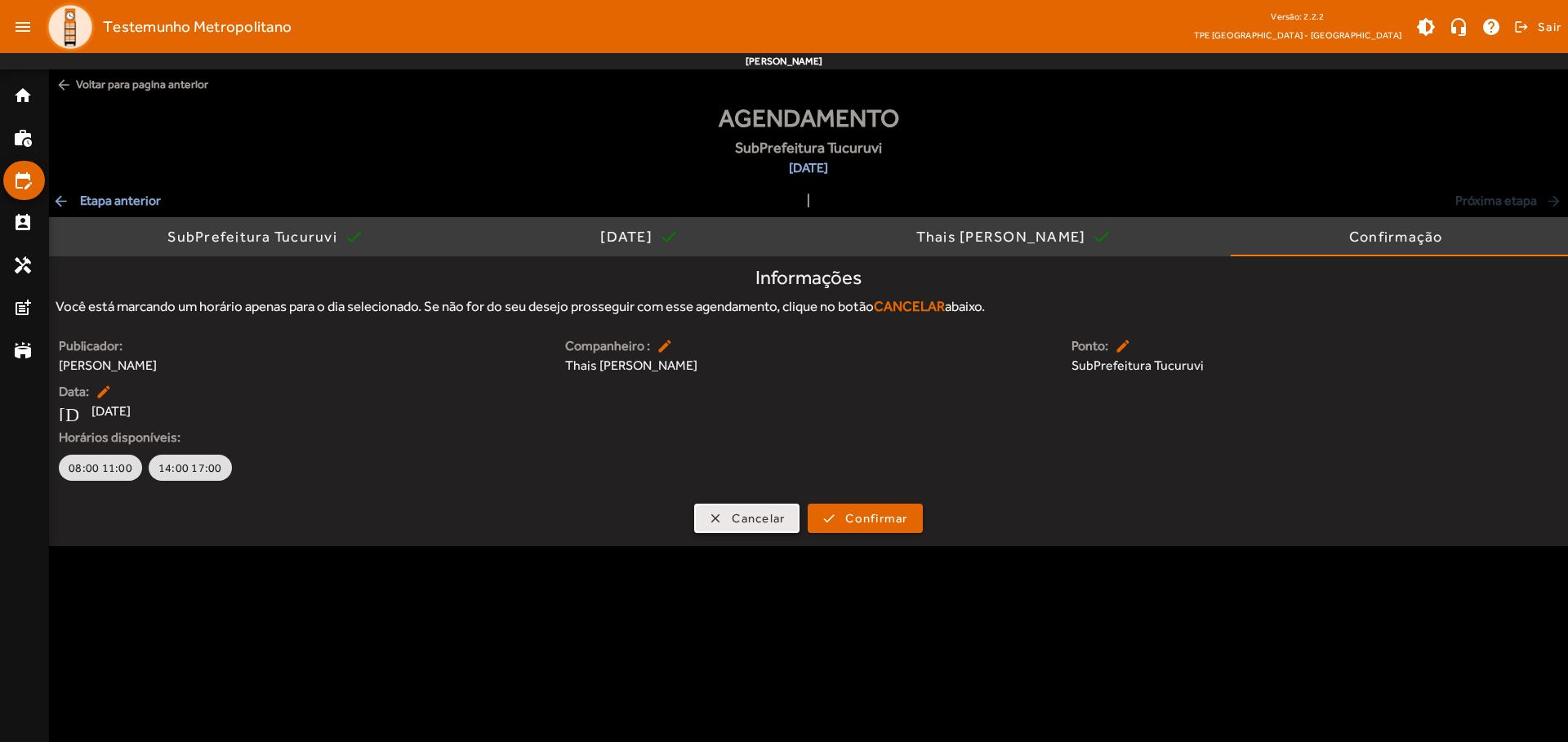
click at [747, 518] on span "Cancelar" at bounding box center [758, 518] width 53 height 19
